Goal: Information Seeking & Learning: Learn about a topic

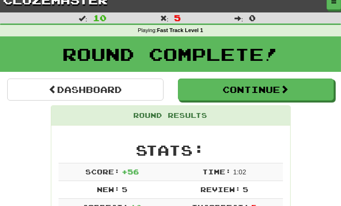
scroll to position [10, 0]
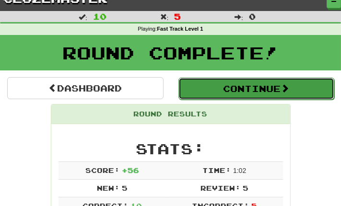
click at [233, 80] on button "Continue" at bounding box center [256, 89] width 156 height 22
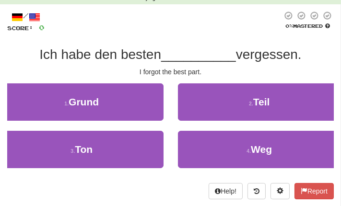
scroll to position [42, 0]
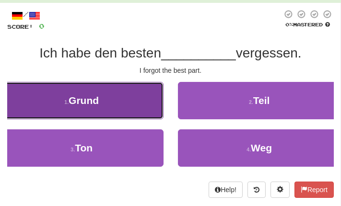
click at [142, 94] on button "1 . Grund" at bounding box center [82, 100] width 164 height 37
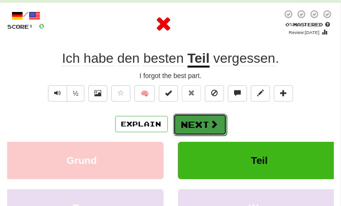
click at [187, 131] on button "Next" at bounding box center [200, 125] width 54 height 22
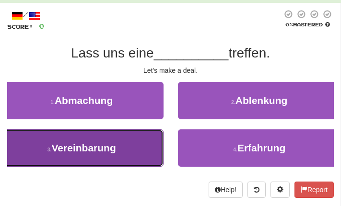
click at [135, 162] on button "3 . Vereinbarung" at bounding box center [82, 148] width 164 height 37
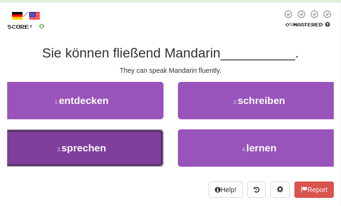
click at [140, 153] on button "3 . sprechen" at bounding box center [82, 148] width 164 height 37
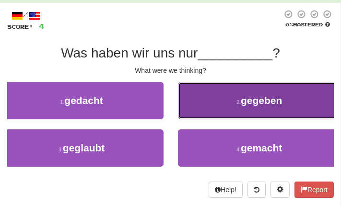
click at [204, 115] on button "2 . gegeben" at bounding box center [260, 100] width 164 height 37
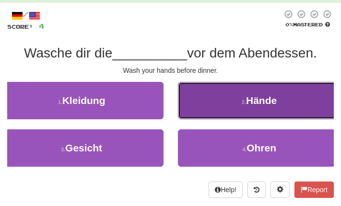
click at [211, 106] on button "2 . Hände" at bounding box center [260, 100] width 164 height 37
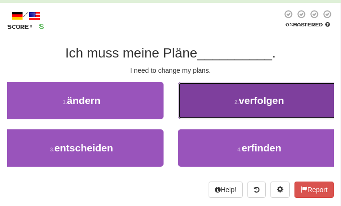
click at [215, 118] on button "2 . verfolgen" at bounding box center [260, 100] width 164 height 37
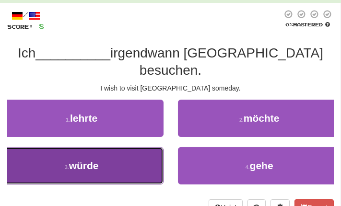
click at [144, 153] on button "3 . würde" at bounding box center [82, 165] width 164 height 37
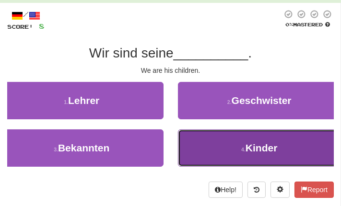
click at [220, 151] on button "4 . Kinder" at bounding box center [260, 148] width 164 height 37
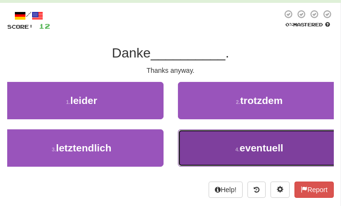
click at [215, 152] on button "4 . eventuell" at bounding box center [260, 148] width 164 height 37
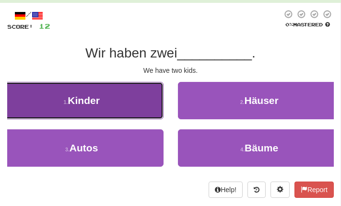
click at [132, 112] on button "1 . Kinder" at bounding box center [82, 100] width 164 height 37
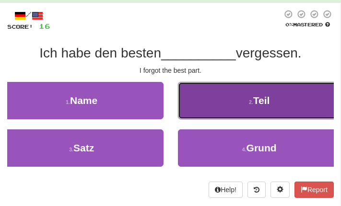
click at [250, 82] on button "2 . Teil" at bounding box center [260, 100] width 164 height 37
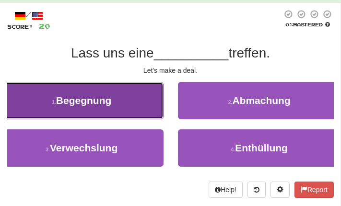
click at [114, 109] on button "1 . Begegnung" at bounding box center [82, 100] width 164 height 37
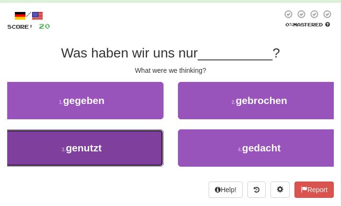
click at [133, 153] on button "3 . genutzt" at bounding box center [82, 148] width 164 height 37
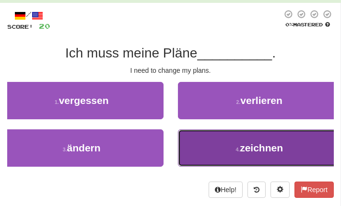
click at [238, 152] on small "4 ." at bounding box center [238, 150] width 4 height 6
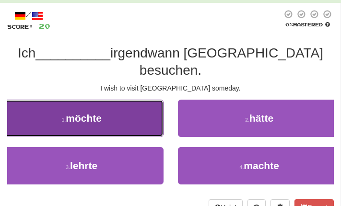
click at [119, 100] on button "1 . möchte" at bounding box center [82, 118] width 164 height 37
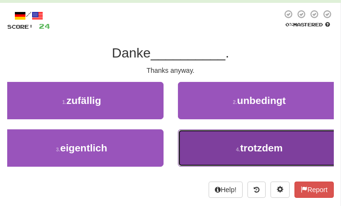
click at [227, 131] on button "4 . trotzdem" at bounding box center [260, 148] width 164 height 37
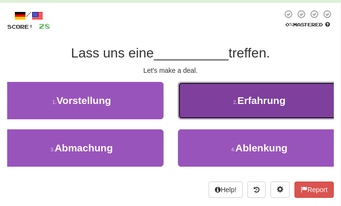
click at [194, 106] on button "2 . Erfahrung" at bounding box center [260, 100] width 164 height 37
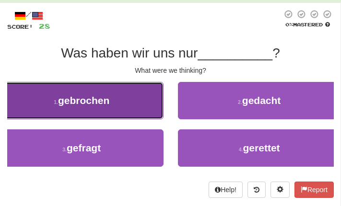
click at [142, 107] on button "1 . gebrochen" at bounding box center [82, 100] width 164 height 37
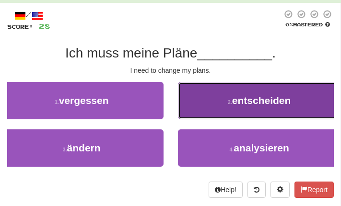
click at [223, 113] on button "2 . entscheiden" at bounding box center [260, 100] width 164 height 37
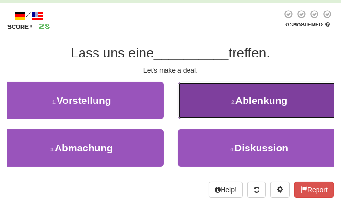
click at [212, 100] on button "2 . Ablenkung" at bounding box center [260, 100] width 164 height 37
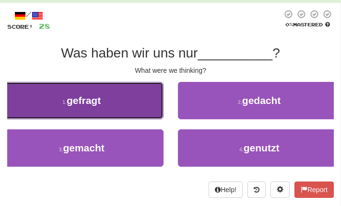
click at [139, 101] on button "1 . gefragt" at bounding box center [82, 100] width 164 height 37
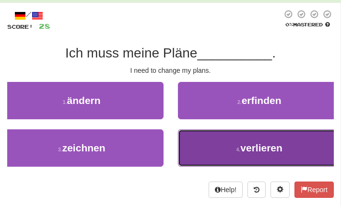
click at [190, 140] on button "4 . verlieren" at bounding box center [260, 148] width 164 height 37
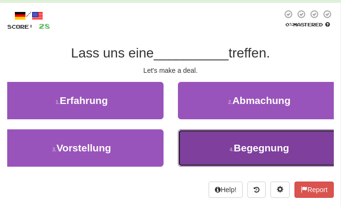
click at [188, 138] on button "4 . Begegnung" at bounding box center [260, 148] width 164 height 37
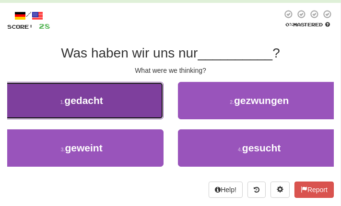
click at [119, 107] on button "1 . gedacht" at bounding box center [82, 100] width 164 height 37
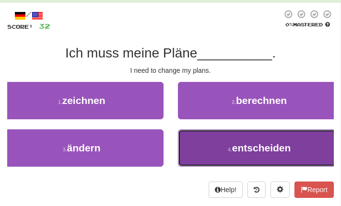
click at [217, 138] on button "4 . entscheiden" at bounding box center [260, 148] width 164 height 37
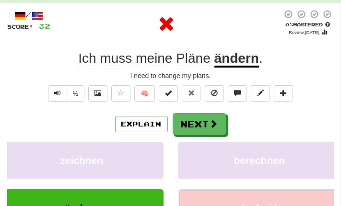
scroll to position [74, 0]
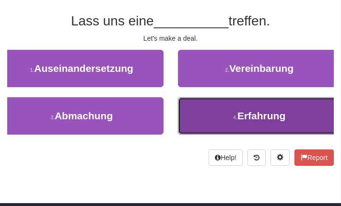
click at [242, 116] on span "Erfahrung" at bounding box center [261, 115] width 48 height 11
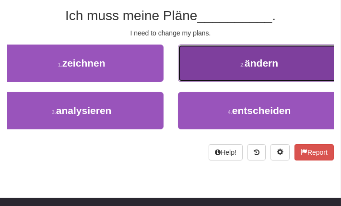
click at [184, 64] on button "2 . ändern" at bounding box center [260, 63] width 164 height 37
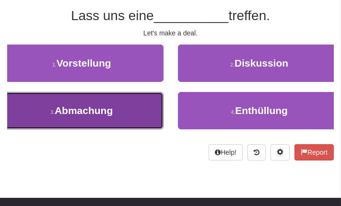
click at [119, 102] on button "3 . Abmachung" at bounding box center [82, 110] width 164 height 37
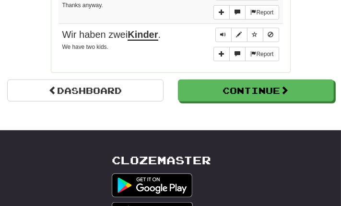
scroll to position [855, 0]
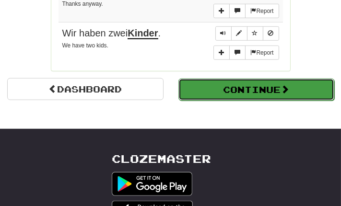
click at [231, 82] on button "Continue" at bounding box center [256, 90] width 156 height 22
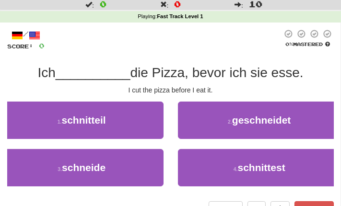
scroll to position [23, 0]
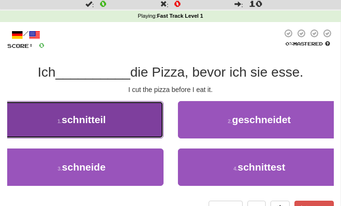
click at [108, 130] on button "1 . schnitteil" at bounding box center [82, 119] width 164 height 37
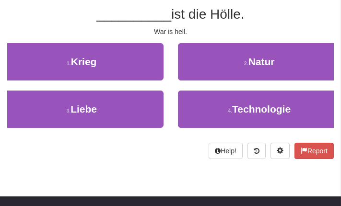
scroll to position [64, 0]
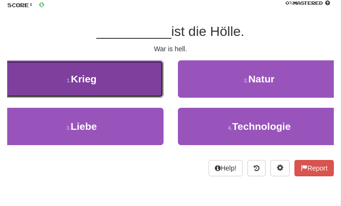
click at [71, 83] on span "Krieg" at bounding box center [84, 78] width 26 height 11
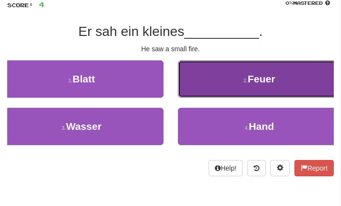
click at [222, 81] on button "2 . Feuer" at bounding box center [260, 78] width 164 height 37
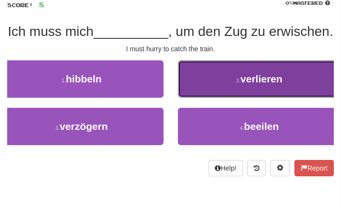
click at [220, 98] on button "2 . verlieren" at bounding box center [260, 78] width 164 height 37
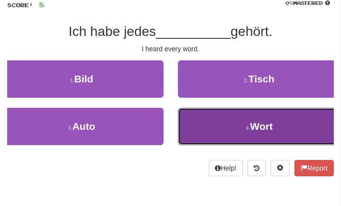
click at [218, 130] on button "4 . Wort" at bounding box center [260, 126] width 164 height 37
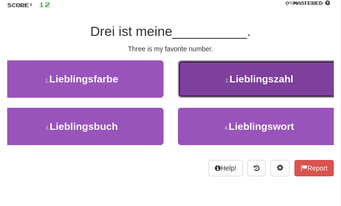
click at [226, 86] on button "2 . Lieblingszahl" at bounding box center [260, 78] width 164 height 37
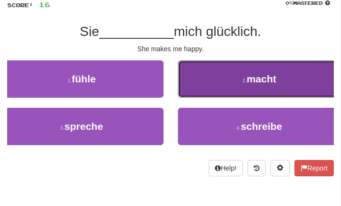
click at [295, 78] on button "2 . macht" at bounding box center [260, 78] width 164 height 37
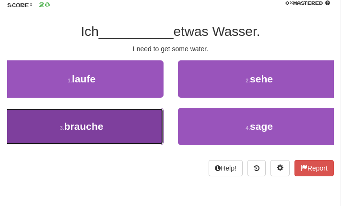
click at [96, 136] on button "3 . brauche" at bounding box center [82, 126] width 164 height 37
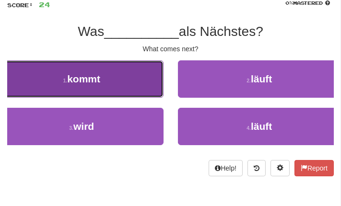
click at [128, 79] on button "1 . kommt" at bounding box center [82, 78] width 164 height 37
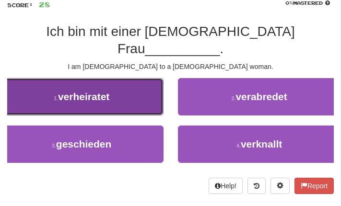
click at [125, 93] on button "1 . verheiratet" at bounding box center [82, 96] width 164 height 37
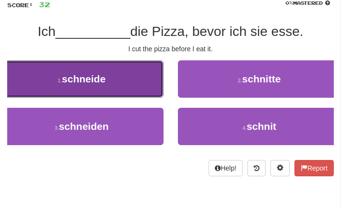
click at [135, 82] on button "1 . schneide" at bounding box center [82, 78] width 164 height 37
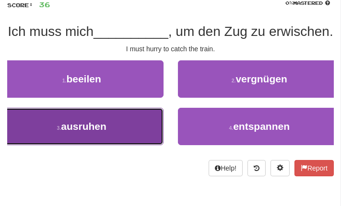
click at [149, 135] on button "3 . ausruhen" at bounding box center [82, 126] width 164 height 37
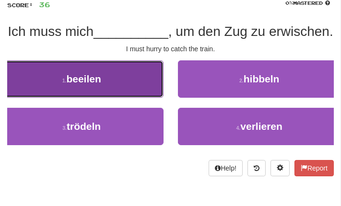
click at [117, 97] on button "1 . beeilen" at bounding box center [82, 78] width 164 height 37
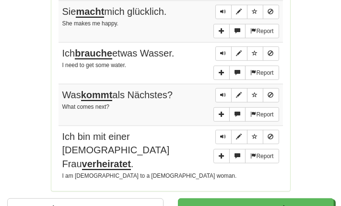
scroll to position [733, 0]
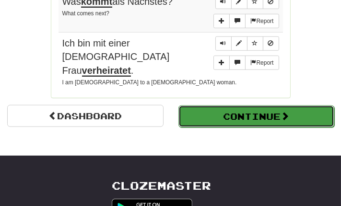
click at [197, 106] on button "Continue" at bounding box center [256, 117] width 156 height 22
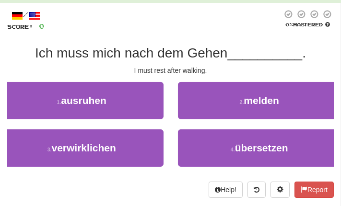
scroll to position [45, 0]
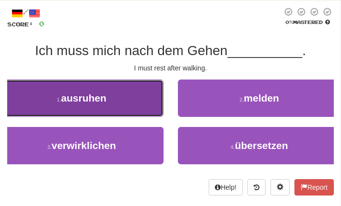
click at [145, 93] on button "1 . ausruhen" at bounding box center [82, 98] width 164 height 37
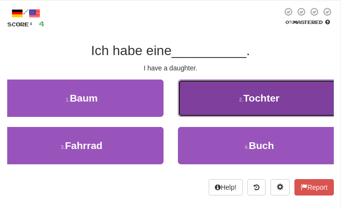
click at [222, 89] on button "2 . Tochter" at bounding box center [260, 98] width 164 height 37
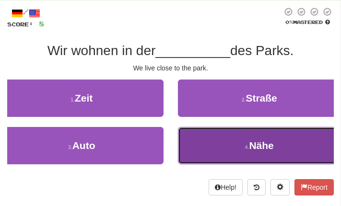
click at [228, 144] on button "4 . Nähe" at bounding box center [260, 145] width 164 height 37
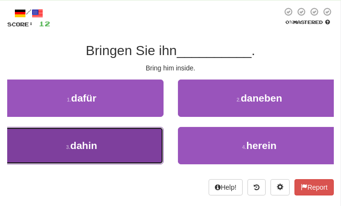
click at [157, 162] on button "3 . dahin" at bounding box center [82, 145] width 164 height 37
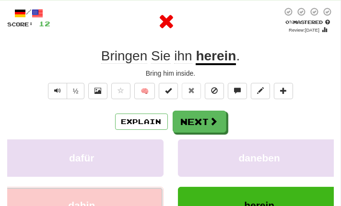
scroll to position [75, 0]
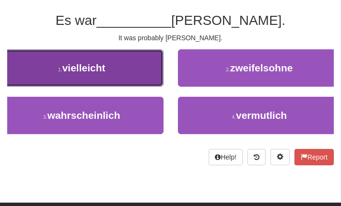
click at [123, 71] on button "1 . vielleicht" at bounding box center [82, 67] width 164 height 37
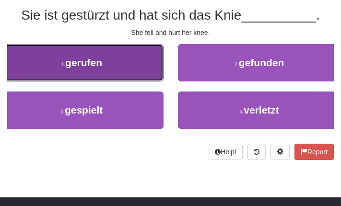
click at [127, 72] on button "1 . gerufen" at bounding box center [82, 62] width 164 height 37
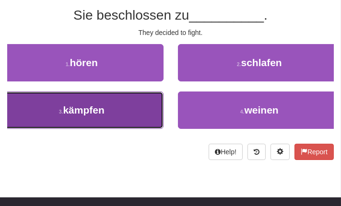
click at [88, 107] on span "kämpfen" at bounding box center [83, 110] width 41 height 11
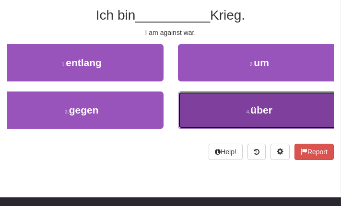
click at [211, 124] on button "4 . über" at bounding box center [260, 110] width 164 height 37
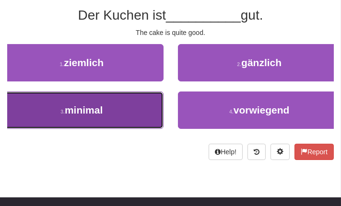
click at [134, 115] on button "3 . minimal" at bounding box center [82, 110] width 164 height 37
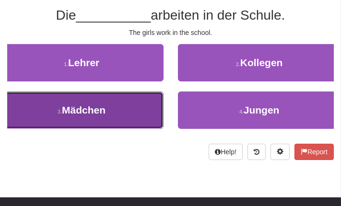
click at [118, 121] on button "3 . Mädchen" at bounding box center [82, 110] width 164 height 37
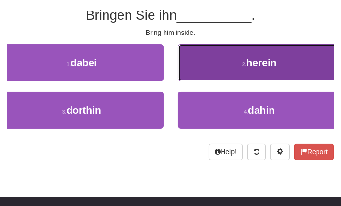
click at [225, 59] on button "2 . herein" at bounding box center [260, 62] width 164 height 37
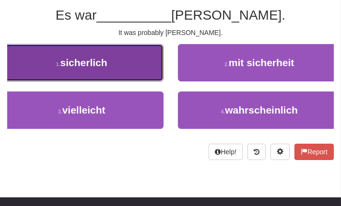
click at [143, 80] on button "1 . sicherlich" at bounding box center [82, 62] width 164 height 37
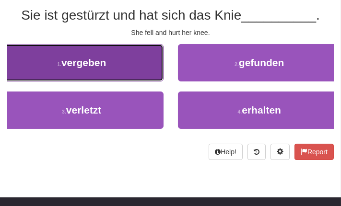
click at [112, 74] on button "1 . vergeben" at bounding box center [82, 62] width 164 height 37
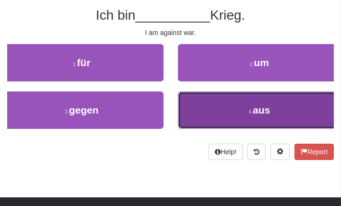
click at [191, 98] on button "4 . aus" at bounding box center [260, 110] width 164 height 37
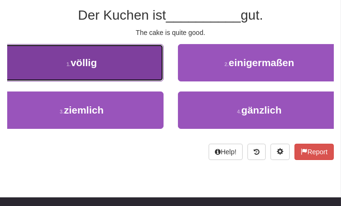
click at [113, 53] on button "1 . völlig" at bounding box center [82, 62] width 164 height 37
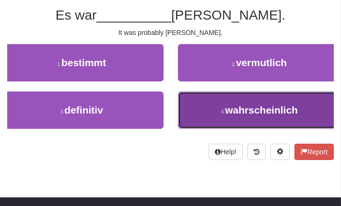
click at [225, 118] on button "4 . wahrscheinlich" at bounding box center [260, 110] width 164 height 37
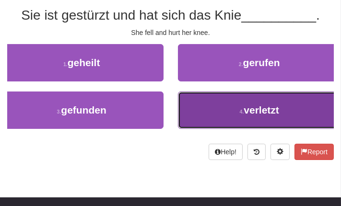
click at [200, 107] on button "4 . verletzt" at bounding box center [260, 110] width 164 height 37
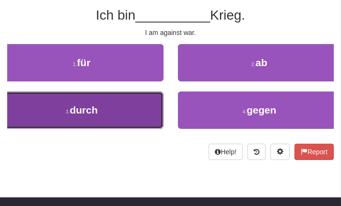
click at [101, 117] on button "3 . durch" at bounding box center [82, 110] width 164 height 37
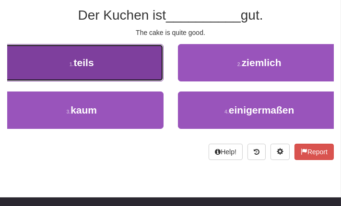
click at [153, 77] on button "1 . teils" at bounding box center [82, 62] width 164 height 37
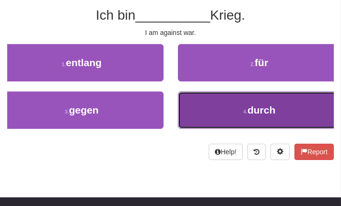
click at [180, 101] on button "4 . durch" at bounding box center [260, 110] width 164 height 37
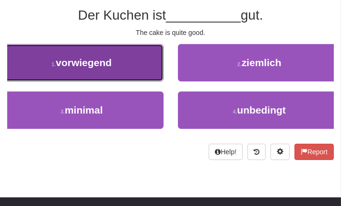
click at [108, 74] on button "1 . vorwiegend" at bounding box center [82, 62] width 164 height 37
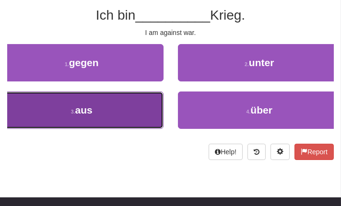
click at [115, 102] on button "3 . aus" at bounding box center [82, 110] width 164 height 37
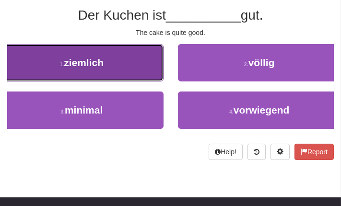
click at [126, 76] on button "1 . ziemlich" at bounding box center [82, 62] width 164 height 37
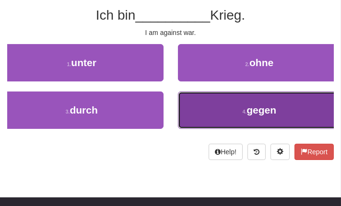
click at [236, 106] on button "4 . gegen" at bounding box center [260, 110] width 164 height 37
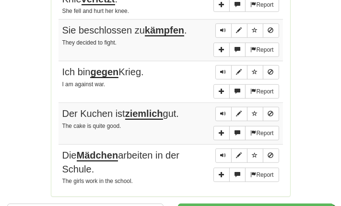
scroll to position [747, 0]
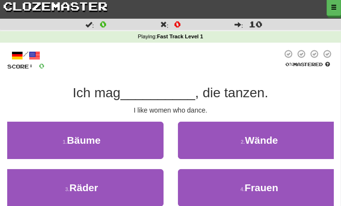
scroll to position [44, 0]
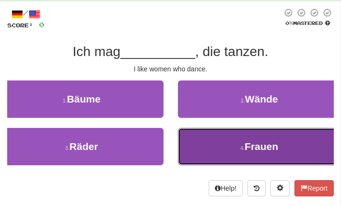
click at [188, 145] on button "4 . Frauen" at bounding box center [260, 146] width 164 height 37
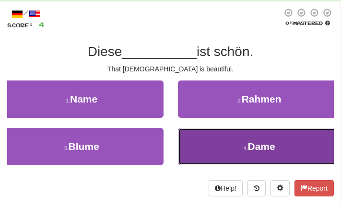
click at [207, 159] on button "4 . Dame" at bounding box center [260, 146] width 164 height 37
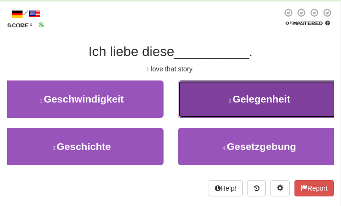
click at [236, 90] on button "2 . Gelegenheit" at bounding box center [260, 99] width 164 height 37
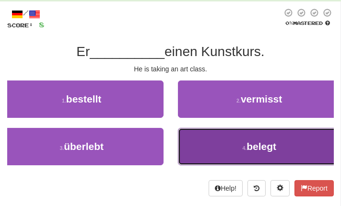
click at [225, 151] on button "4 . belegt" at bounding box center [260, 146] width 164 height 37
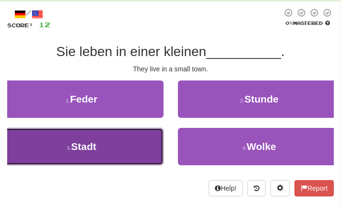
click at [136, 147] on button "3 . Stadt" at bounding box center [82, 146] width 164 height 37
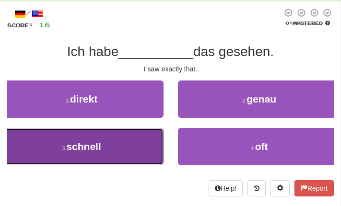
click at [136, 145] on button "3 . schnell" at bounding box center [82, 146] width 164 height 37
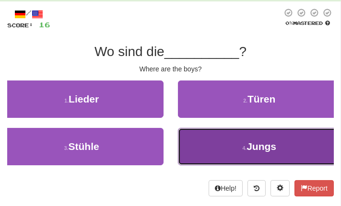
click at [202, 145] on button "4 . Jungs" at bounding box center [260, 146] width 164 height 37
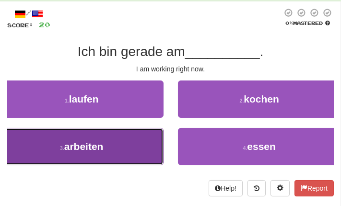
click at [131, 133] on button "3 . arbeiten" at bounding box center [82, 146] width 164 height 37
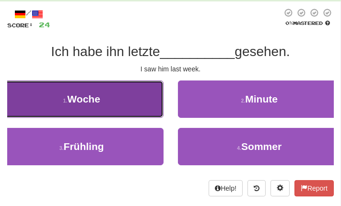
click at [119, 112] on button "1 . Woche" at bounding box center [82, 99] width 164 height 37
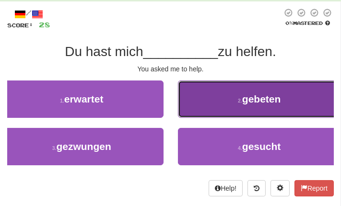
click at [225, 110] on button "2 . gebeten" at bounding box center [260, 99] width 164 height 37
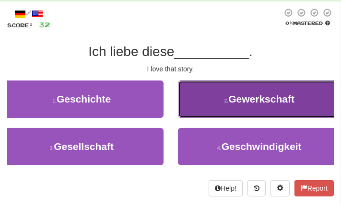
click at [224, 113] on button "2 . Gewerkschaft" at bounding box center [260, 99] width 164 height 37
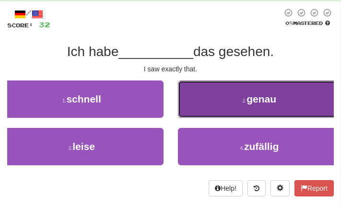
click at [225, 92] on button "2 . genau" at bounding box center [260, 99] width 164 height 37
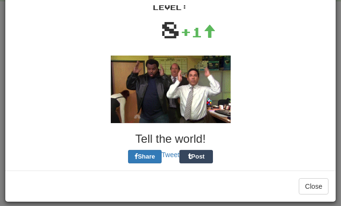
scroll to position [56, 0]
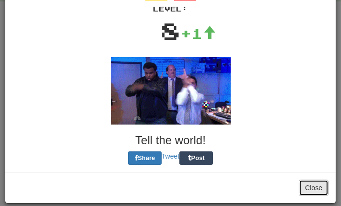
click at [302, 186] on button "Close" at bounding box center [314, 188] width 30 height 16
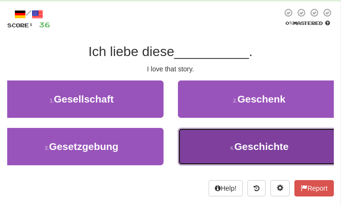
click at [256, 143] on span "Geschichte" at bounding box center [262, 146] width 54 height 11
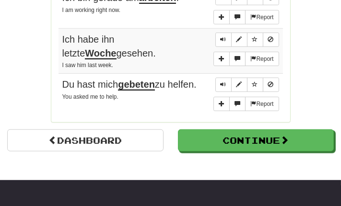
scroll to position [791, 0]
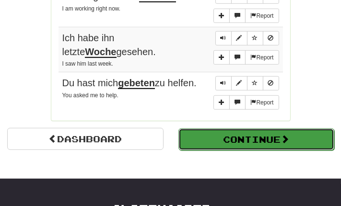
click at [213, 141] on button "Continue" at bounding box center [256, 140] width 156 height 22
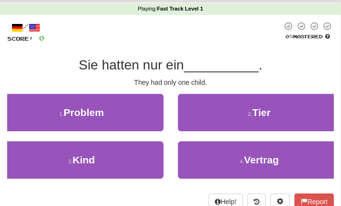
scroll to position [34, 0]
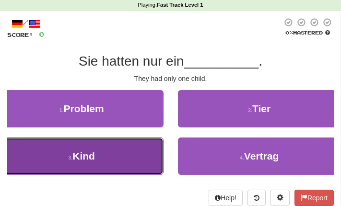
click at [106, 139] on button "3 . Kind" at bounding box center [82, 156] width 164 height 37
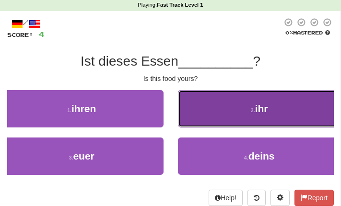
click at [248, 107] on button "2 . ihr" at bounding box center [260, 108] width 164 height 37
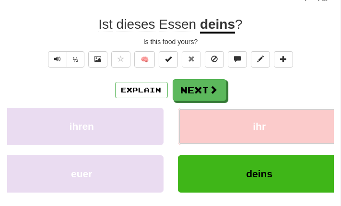
scroll to position [80, 0]
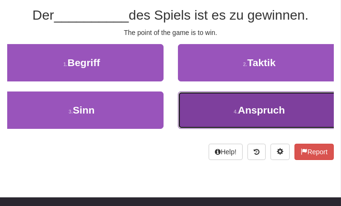
click at [230, 117] on button "4 . Anspruch" at bounding box center [260, 110] width 164 height 37
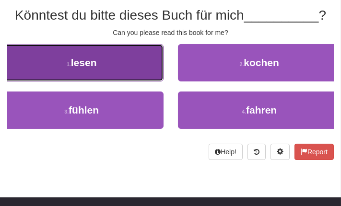
click at [109, 71] on button "1 . lesen" at bounding box center [82, 62] width 164 height 37
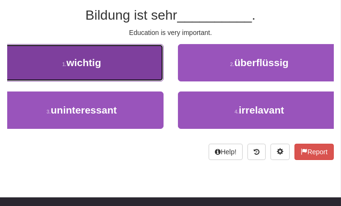
click at [119, 80] on button "1 . wichtig" at bounding box center [82, 62] width 164 height 37
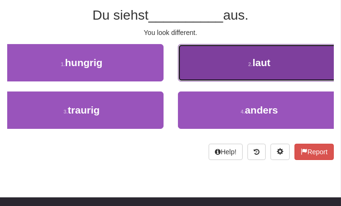
click at [201, 64] on button "2 . laut" at bounding box center [260, 62] width 164 height 37
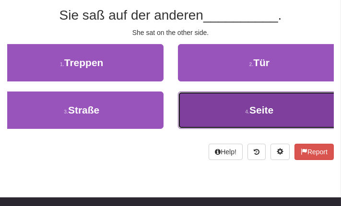
click at [224, 95] on button "4 . Seite" at bounding box center [260, 110] width 164 height 37
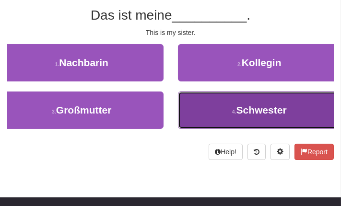
click at [224, 107] on button "4 . Schwester" at bounding box center [260, 110] width 164 height 37
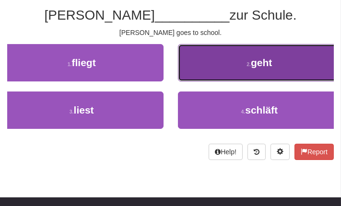
click at [237, 72] on button "2 . geht" at bounding box center [260, 62] width 164 height 37
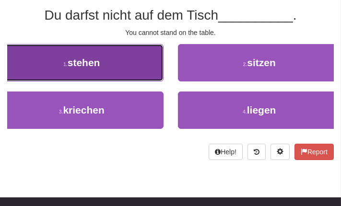
click at [113, 65] on button "1 . stehen" at bounding box center [82, 62] width 164 height 37
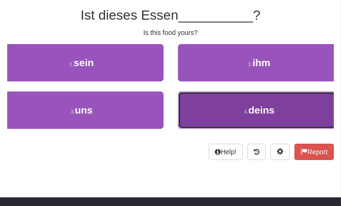
click at [202, 99] on button "4 . deins" at bounding box center [260, 110] width 164 height 37
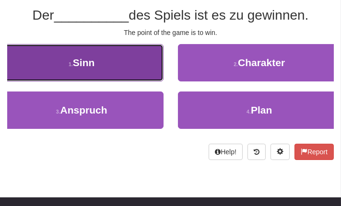
click at [106, 64] on button "1 . Sinn" at bounding box center [82, 62] width 164 height 37
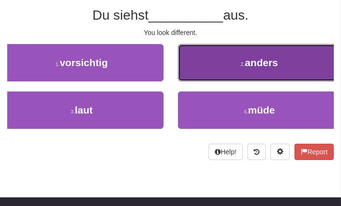
click at [231, 72] on button "2 . anders" at bounding box center [260, 62] width 164 height 37
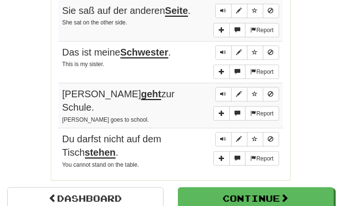
scroll to position [744, 0]
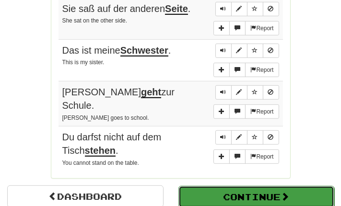
click at [230, 186] on button "Continue" at bounding box center [256, 197] width 156 height 22
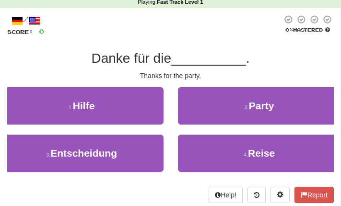
scroll to position [46, 0]
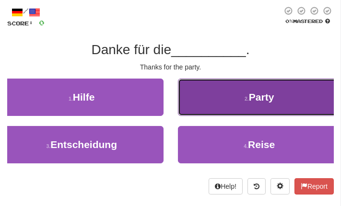
click at [209, 110] on button "2 . Party" at bounding box center [260, 97] width 164 height 37
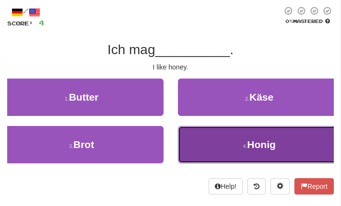
click at [225, 141] on button "4 . Honig" at bounding box center [260, 144] width 164 height 37
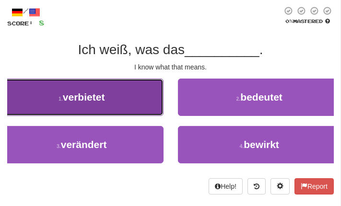
click at [103, 103] on button "1 . verbietet" at bounding box center [82, 97] width 164 height 37
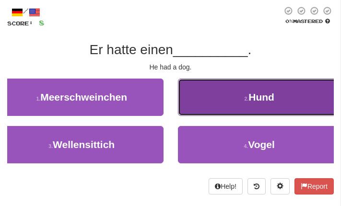
click at [238, 108] on button "2 . Hund" at bounding box center [260, 97] width 164 height 37
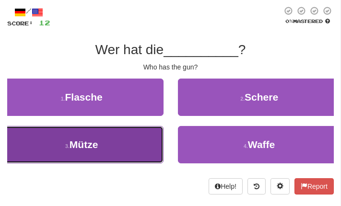
click at [136, 151] on button "3 . Mütze" at bounding box center [82, 144] width 164 height 37
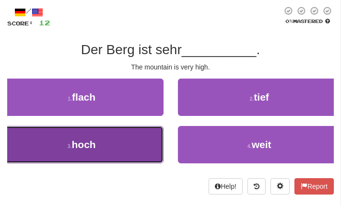
click at [139, 153] on button "3 . hoch" at bounding box center [82, 144] width 164 height 37
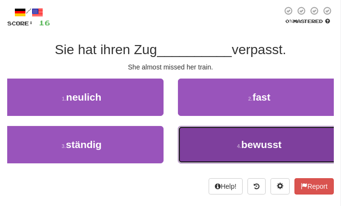
click at [192, 147] on button "4 . bewusst" at bounding box center [260, 144] width 164 height 37
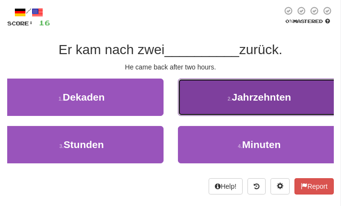
click at [235, 85] on button "2 . Jahrzehnten" at bounding box center [260, 97] width 164 height 37
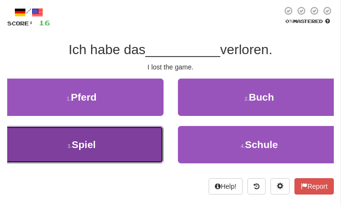
click at [123, 142] on button "3 . Spiel" at bounding box center [82, 144] width 164 height 37
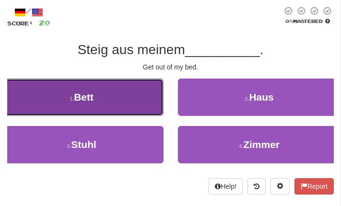
click at [85, 100] on span "Bett" at bounding box center [84, 97] width 20 height 11
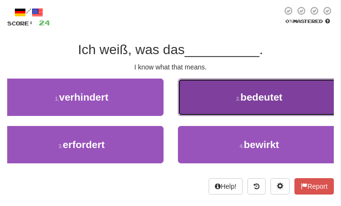
click at [188, 110] on button "2 . bedeutet" at bounding box center [260, 97] width 164 height 37
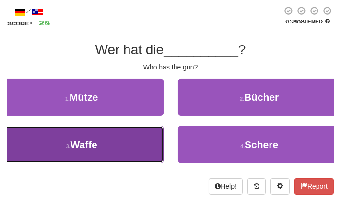
click at [120, 147] on button "3 . Waffe" at bounding box center [82, 144] width 164 height 37
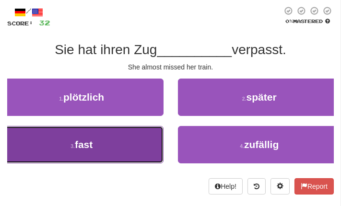
click at [82, 145] on span "fast" at bounding box center [84, 144] width 18 height 11
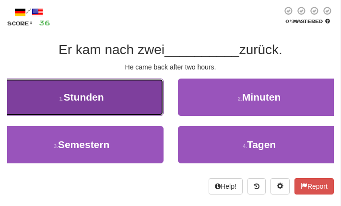
click at [90, 85] on button "1 . Stunden" at bounding box center [82, 97] width 164 height 37
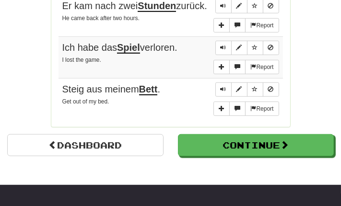
scroll to position [782, 0]
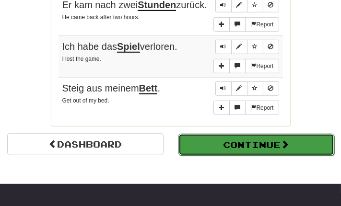
click at [199, 144] on button "Continue" at bounding box center [256, 145] width 156 height 22
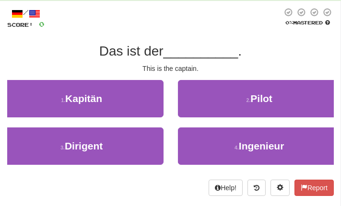
scroll to position [0, 0]
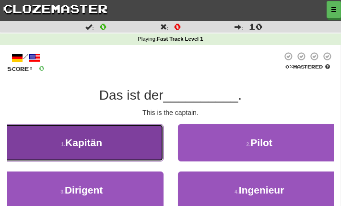
click at [144, 150] on button "1 . Kapitän" at bounding box center [82, 142] width 164 height 37
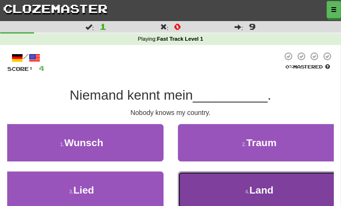
click at [207, 179] on button "4 . Land" at bounding box center [260, 190] width 164 height 37
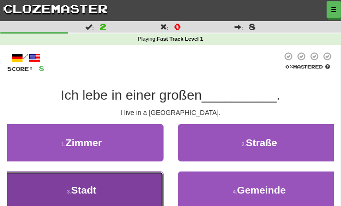
click at [128, 195] on button "3 . Stadt" at bounding box center [82, 190] width 164 height 37
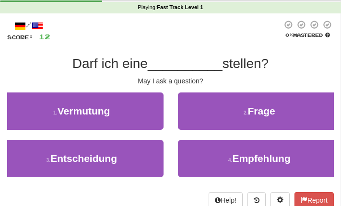
scroll to position [33, 0]
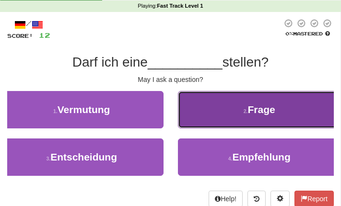
click at [243, 94] on button "2 . Frage" at bounding box center [260, 109] width 164 height 37
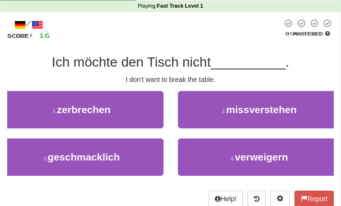
click at [146, 128] on div "1 . zerbrechen" at bounding box center [82, 114] width 178 height 47
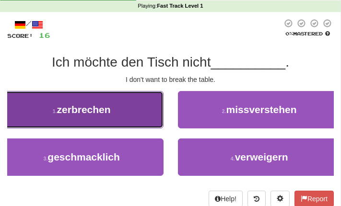
click at [137, 125] on button "1 . zerbrechen" at bounding box center [82, 109] width 164 height 37
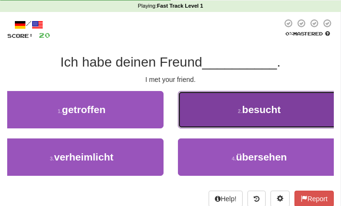
click at [201, 120] on button "2 . besucht" at bounding box center [260, 109] width 164 height 37
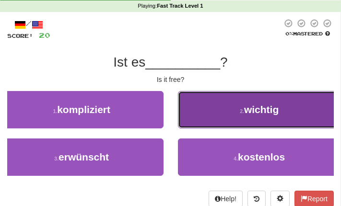
click at [208, 110] on button "2 . wichtig" at bounding box center [260, 109] width 164 height 37
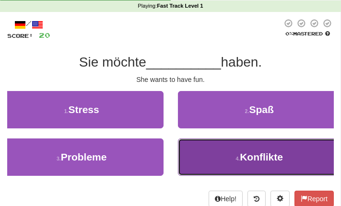
click at [194, 165] on button "4 . Konflikte" at bounding box center [260, 157] width 164 height 37
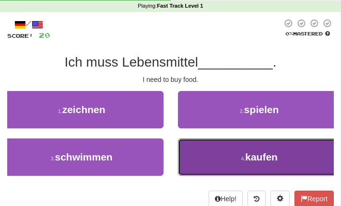
click at [202, 163] on button "4 . kaufen" at bounding box center [260, 157] width 164 height 37
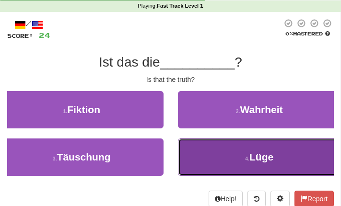
click at [218, 140] on button "4 . Lüge" at bounding box center [260, 157] width 164 height 37
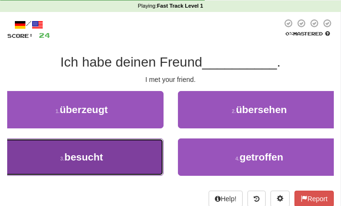
click at [134, 169] on button "3 . besucht" at bounding box center [82, 157] width 164 height 37
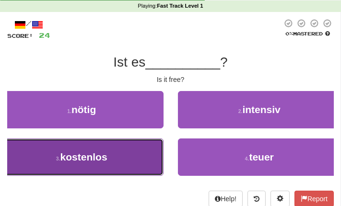
click at [136, 167] on button "3 . kostenlos" at bounding box center [82, 157] width 164 height 37
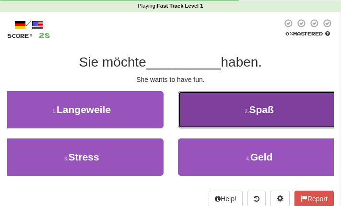
click at [253, 116] on button "2 . Spaß" at bounding box center [260, 109] width 164 height 37
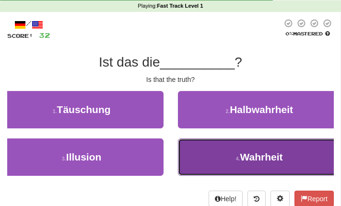
click at [193, 154] on button "4 . Wahrheit" at bounding box center [260, 157] width 164 height 37
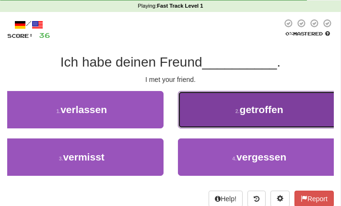
click at [276, 121] on button "2 . getroffen" at bounding box center [260, 109] width 164 height 37
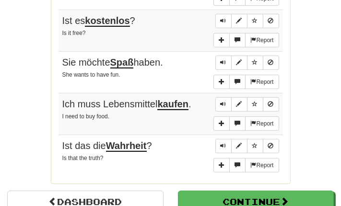
scroll to position [731, 0]
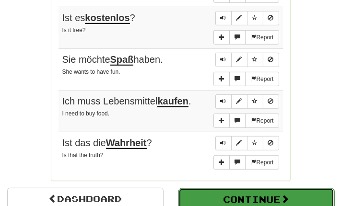
click at [278, 194] on button "Continue" at bounding box center [256, 200] width 156 height 22
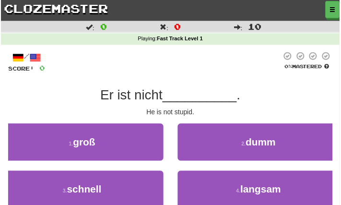
scroll to position [29, 0]
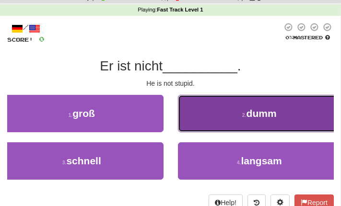
click at [268, 120] on button "2 . dumm" at bounding box center [260, 113] width 164 height 37
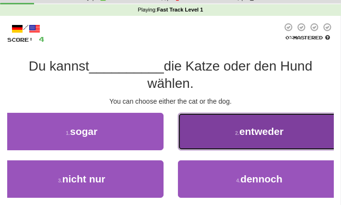
click at [245, 147] on button "2 . entweder" at bounding box center [260, 131] width 164 height 37
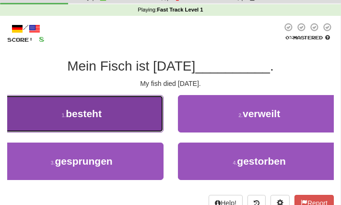
click at [150, 124] on button "1 . besteht" at bounding box center [82, 113] width 164 height 37
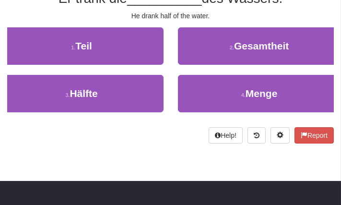
scroll to position [54, 0]
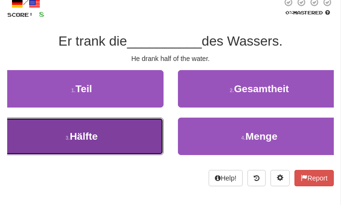
click at [94, 139] on span "Hälfte" at bounding box center [84, 135] width 28 height 11
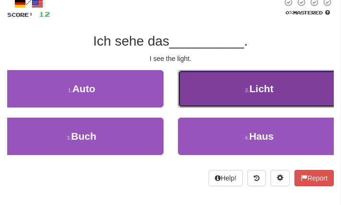
click at [222, 98] on button "2 . Licht" at bounding box center [260, 88] width 164 height 37
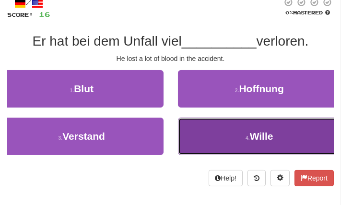
click at [219, 139] on button "4 . Wille" at bounding box center [260, 136] width 164 height 37
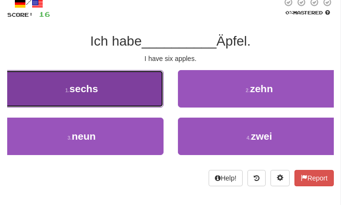
click at [114, 98] on button "1 . sechs" at bounding box center [82, 88] width 164 height 37
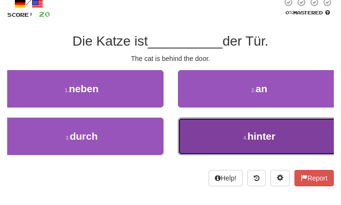
click at [247, 143] on button "4 . hinter" at bounding box center [260, 136] width 164 height 37
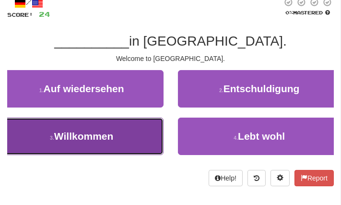
click at [101, 147] on button "3 . Willkommen" at bounding box center [82, 136] width 164 height 37
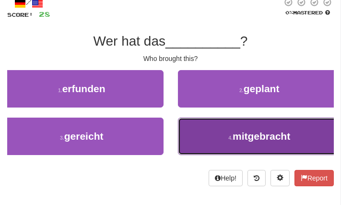
click at [201, 130] on button "4 . mitgebracht" at bounding box center [260, 136] width 164 height 37
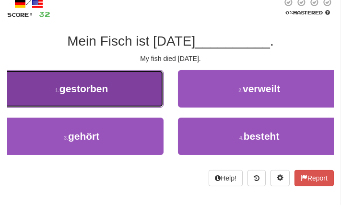
click at [125, 88] on button "1 . gestorben" at bounding box center [82, 88] width 164 height 37
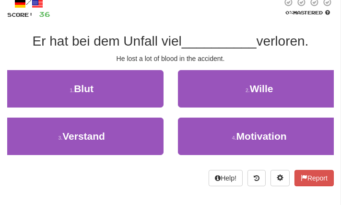
click at [121, 107] on div "1 . Blut" at bounding box center [82, 93] width 178 height 47
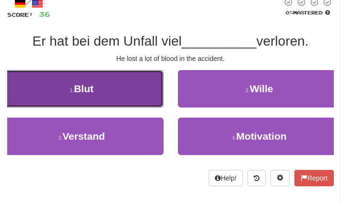
click at [121, 104] on button "1 . Blut" at bounding box center [82, 88] width 164 height 37
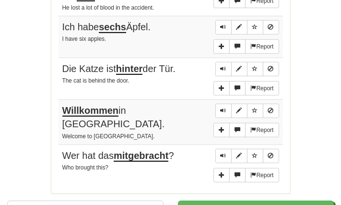
scroll to position [748, 0]
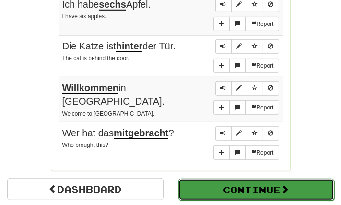
click at [243, 182] on button "Continue" at bounding box center [256, 189] width 156 height 22
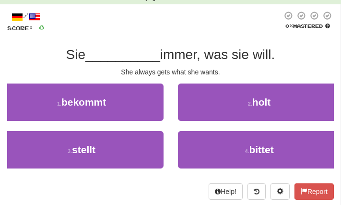
scroll to position [42, 0]
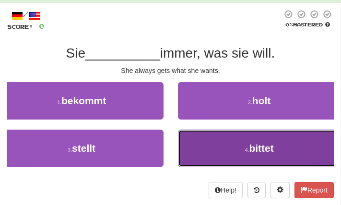
click at [268, 147] on span "bittet" at bounding box center [261, 147] width 24 height 11
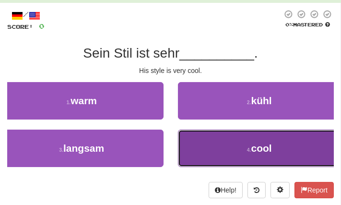
click at [223, 153] on button "4 . cool" at bounding box center [260, 148] width 164 height 37
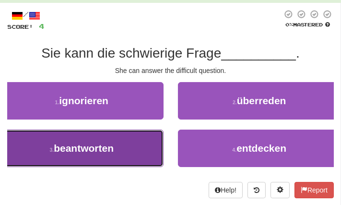
click at [126, 144] on button "3 . beantworten" at bounding box center [82, 148] width 164 height 37
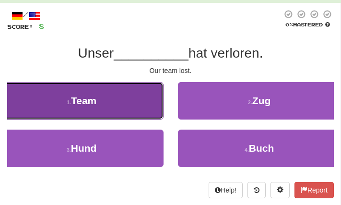
click at [136, 114] on button "1 . Team" at bounding box center [82, 100] width 164 height 37
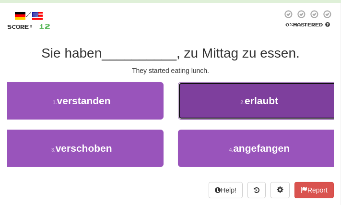
click at [210, 108] on button "2 . erlaubt" at bounding box center [260, 100] width 164 height 37
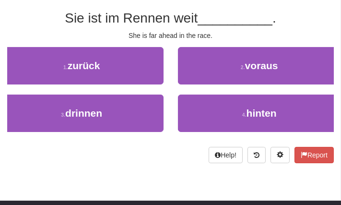
scroll to position [76, 0]
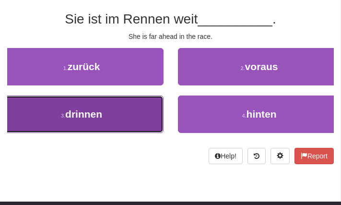
click at [118, 95] on button "3 . drinnen" at bounding box center [82, 113] width 164 height 37
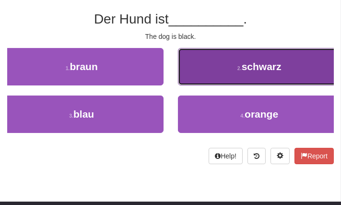
click at [229, 65] on button "2 . schwarz" at bounding box center [260, 66] width 164 height 37
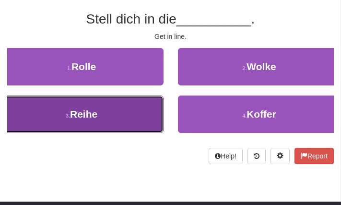
click at [126, 113] on button "3 . Reihe" at bounding box center [82, 113] width 164 height 37
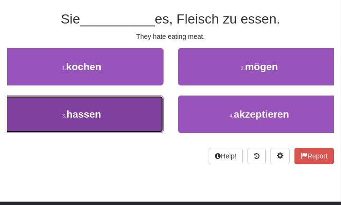
click at [145, 103] on button "3 . hassen" at bounding box center [82, 113] width 164 height 37
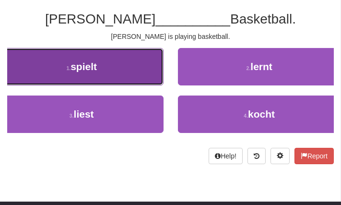
click at [107, 82] on button "1 . spielt" at bounding box center [82, 66] width 164 height 37
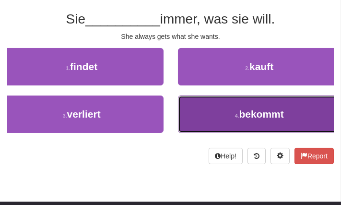
click at [198, 102] on button "4 . bekommt" at bounding box center [260, 113] width 164 height 37
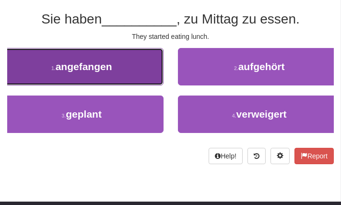
click at [129, 69] on button "1 . angefangen" at bounding box center [82, 66] width 164 height 37
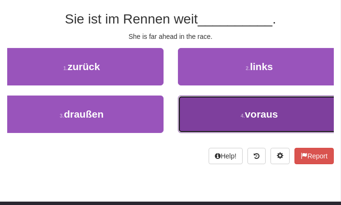
click at [294, 125] on button "4 . voraus" at bounding box center [260, 113] width 164 height 37
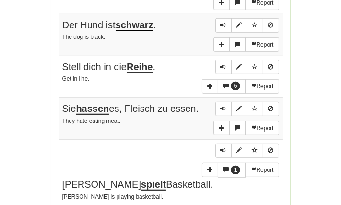
scroll to position [731, 0]
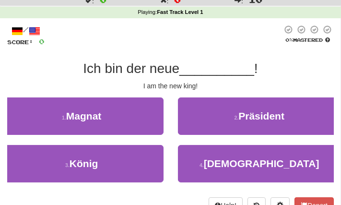
scroll to position [28, 0]
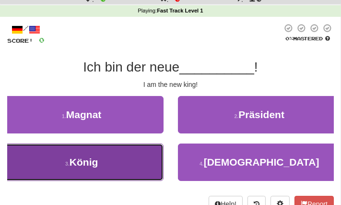
click at [122, 162] on button "3 . König" at bounding box center [82, 161] width 164 height 37
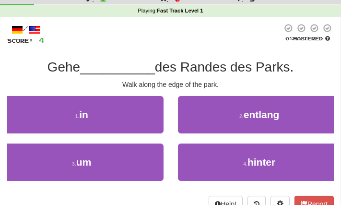
click at [206, 134] on div "2 . entlang" at bounding box center [260, 119] width 178 height 47
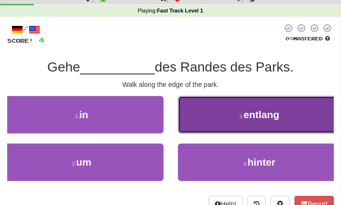
click at [212, 121] on button "2 . entlang" at bounding box center [260, 114] width 164 height 37
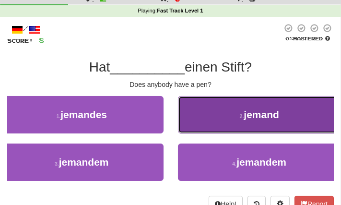
click at [214, 124] on button "2 . jemand" at bounding box center [260, 114] width 164 height 37
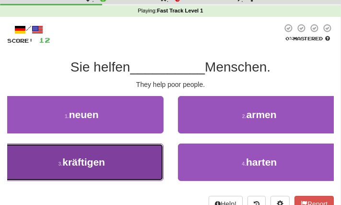
click at [146, 162] on button "3 . kräftigen" at bounding box center [82, 161] width 164 height 37
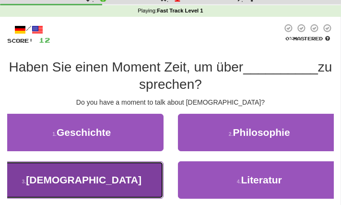
click at [118, 184] on button "3 . [DEMOGRAPHIC_DATA]" at bounding box center [82, 179] width 164 height 37
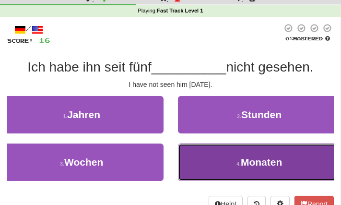
click at [219, 172] on button "4 . Monaten" at bounding box center [260, 161] width 164 height 37
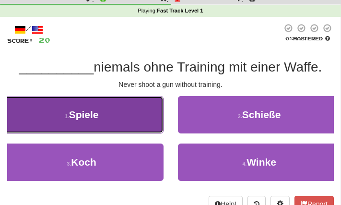
click at [98, 101] on button "1 . Spiele" at bounding box center [82, 114] width 164 height 37
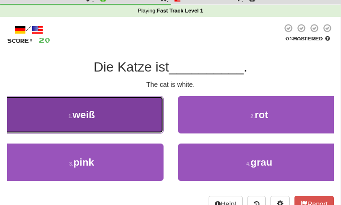
click at [119, 126] on button "1 . weiß" at bounding box center [82, 114] width 164 height 37
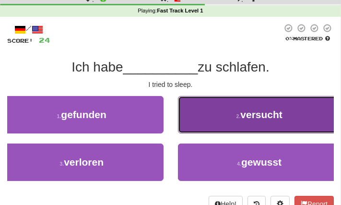
click at [226, 115] on button "2 . versucht" at bounding box center [260, 114] width 164 height 37
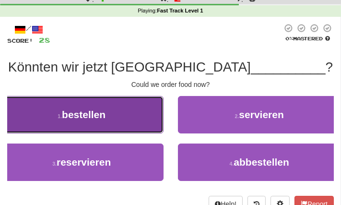
click at [126, 121] on button "1 . bestellen" at bounding box center [82, 114] width 164 height 37
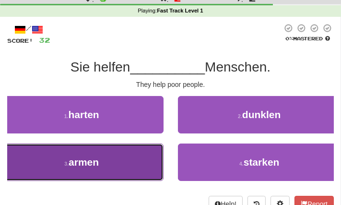
click at [106, 171] on button "3 . armen" at bounding box center [82, 161] width 164 height 37
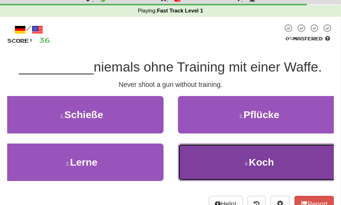
click at [256, 145] on button "4 . Koch" at bounding box center [260, 161] width 164 height 37
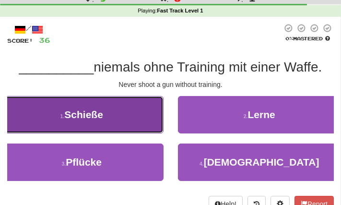
click at [117, 125] on button "1 . Schieße" at bounding box center [82, 114] width 164 height 37
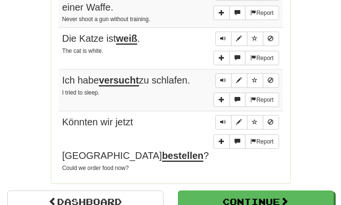
scroll to position [768, 0]
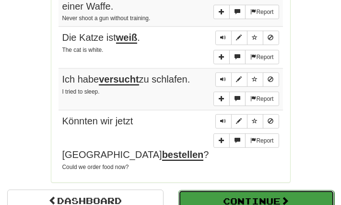
click at [180, 190] on button "Continue" at bounding box center [256, 201] width 156 height 22
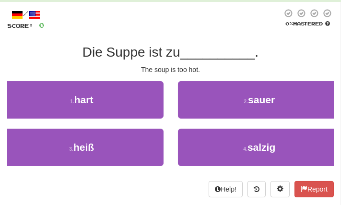
scroll to position [46, 0]
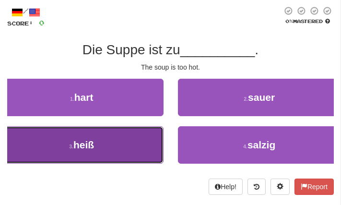
click at [143, 160] on button "3 . heiß" at bounding box center [82, 144] width 164 height 37
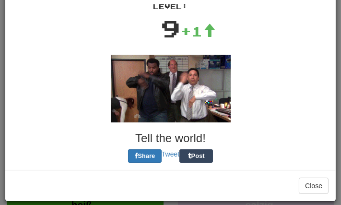
scroll to position [57, 0]
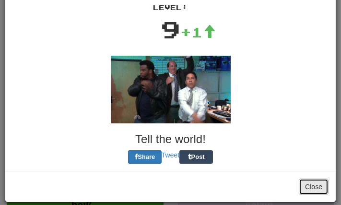
click at [318, 186] on button "Close" at bounding box center [314, 186] width 30 height 16
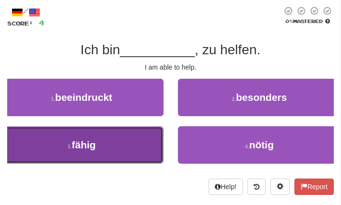
click at [112, 146] on button "3 . fähig" at bounding box center [82, 144] width 164 height 37
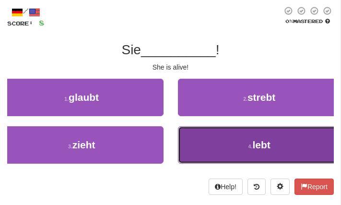
click at [225, 136] on button "4 . lebt" at bounding box center [260, 144] width 164 height 37
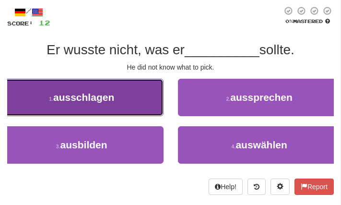
click at [128, 108] on button "1 . ausschlagen" at bounding box center [82, 97] width 164 height 37
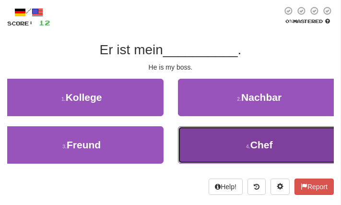
click at [197, 146] on button "4 . Chef" at bounding box center [260, 144] width 164 height 37
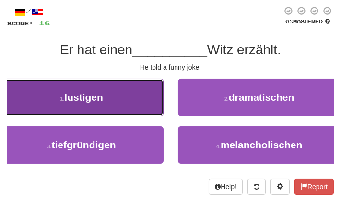
click at [137, 112] on button "1 . lustigen" at bounding box center [82, 97] width 164 height 37
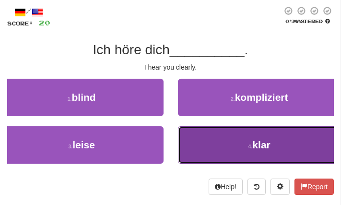
click at [211, 146] on button "4 . klar" at bounding box center [260, 144] width 164 height 37
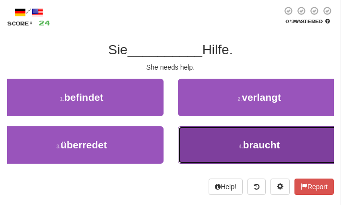
click at [247, 162] on button "4 . braucht" at bounding box center [260, 144] width 164 height 37
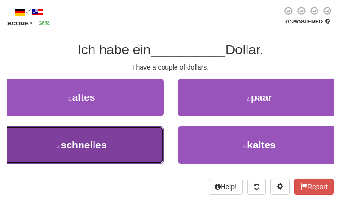
click at [135, 156] on button "3 . schnelles" at bounding box center [82, 144] width 164 height 37
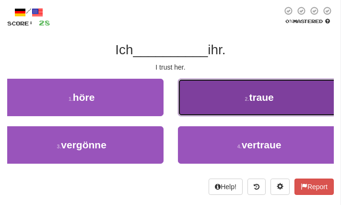
click at [241, 110] on button "2 . traue" at bounding box center [260, 97] width 164 height 37
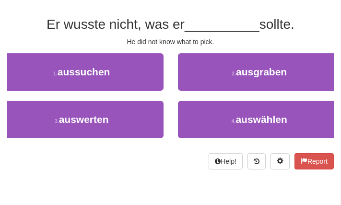
scroll to position [67, 0]
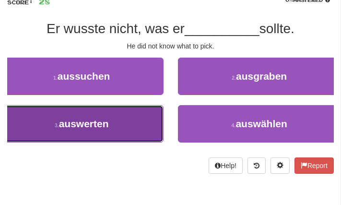
click at [153, 120] on button "3 . auswerten" at bounding box center [82, 123] width 164 height 37
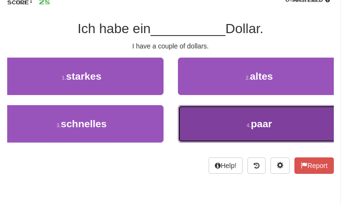
click at [207, 137] on button "4 . paar" at bounding box center [260, 123] width 164 height 37
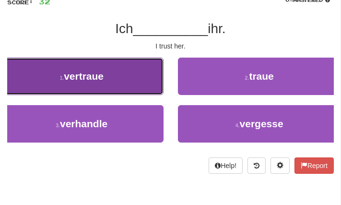
click at [121, 76] on button "1 . vertraue" at bounding box center [82, 76] width 164 height 37
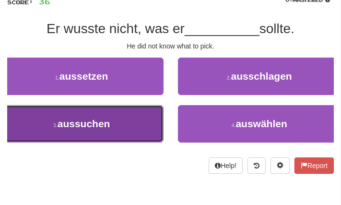
click at [126, 118] on button "3 . aussuchen" at bounding box center [82, 123] width 164 height 37
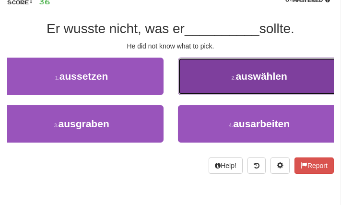
click at [249, 75] on span "auswählen" at bounding box center [261, 76] width 51 height 11
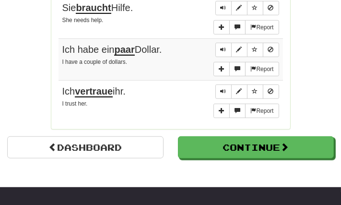
scroll to position [783, 0]
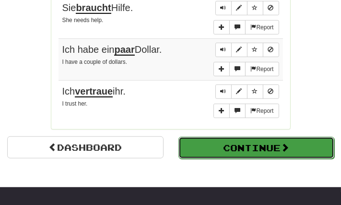
click at [204, 145] on button "Continue" at bounding box center [256, 148] width 156 height 22
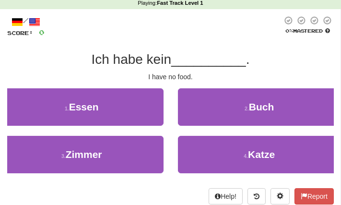
scroll to position [38, 0]
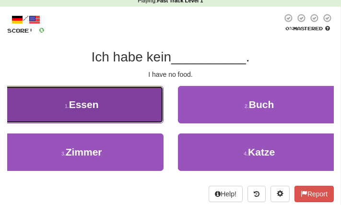
click at [124, 113] on button "1 . [GEOGRAPHIC_DATA]" at bounding box center [82, 104] width 164 height 37
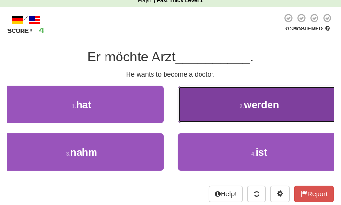
click at [203, 112] on button "2 . werden" at bounding box center [260, 104] width 164 height 37
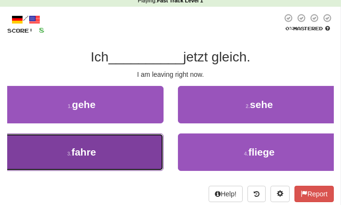
click at [139, 146] on button "3 . fahre" at bounding box center [82, 151] width 164 height 37
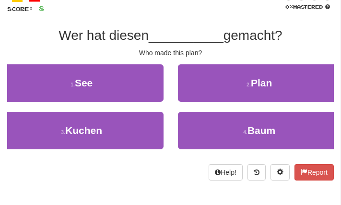
scroll to position [59, 0]
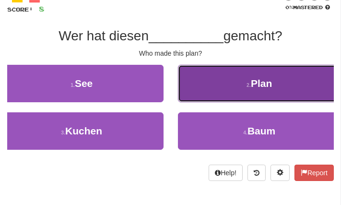
click at [212, 86] on button "2 . Plan" at bounding box center [260, 83] width 164 height 37
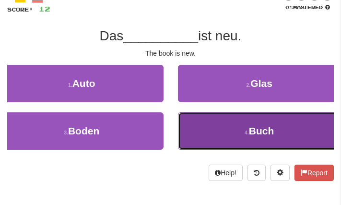
click at [213, 130] on button "4 . Buch" at bounding box center [260, 130] width 164 height 37
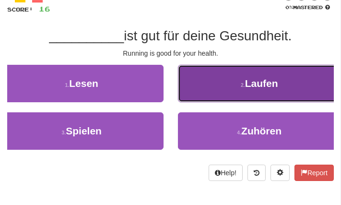
click at [217, 65] on button "2 . Laufen" at bounding box center [260, 83] width 164 height 37
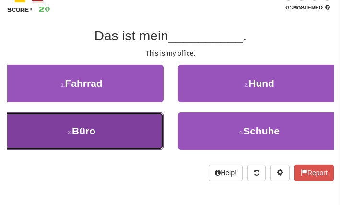
click at [133, 124] on button "3 . Büro" at bounding box center [82, 130] width 164 height 37
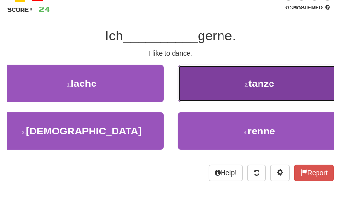
click at [213, 81] on button "2 . tanze" at bounding box center [260, 83] width 164 height 37
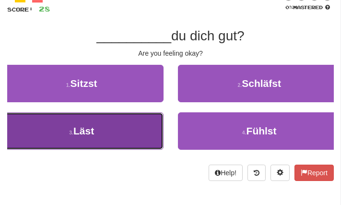
click at [127, 135] on button "3 . Läst" at bounding box center [82, 130] width 164 height 37
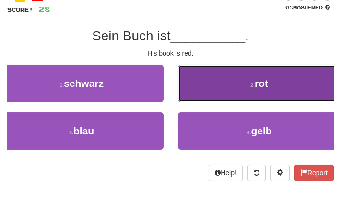
click at [208, 91] on button "2 . rot" at bounding box center [260, 83] width 164 height 37
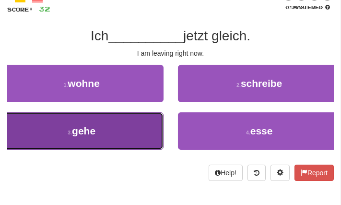
click at [133, 135] on button "3 . gehe" at bounding box center [82, 130] width 164 height 37
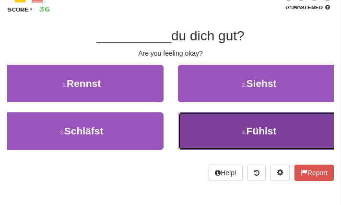
click at [224, 148] on button "4 . Fühlst" at bounding box center [260, 130] width 164 height 37
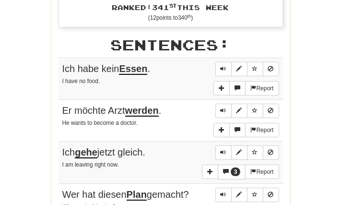
scroll to position [420, 0]
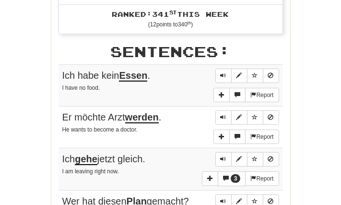
click at [307, 83] on div "Round Results Stats: Score: + 40 Time: 0 : 56 New: 10 Review: 0 Correct: 10 Inc…" at bounding box center [170, 97] width 327 height 806
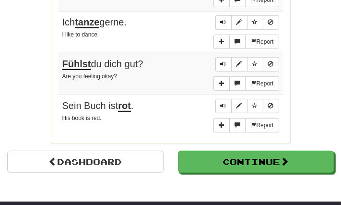
scroll to position [770, 0]
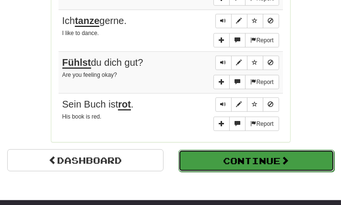
click at [199, 155] on button "Continue" at bounding box center [256, 161] width 156 height 22
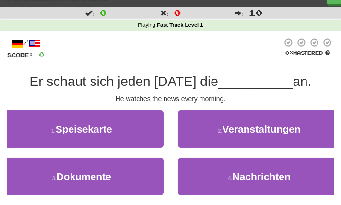
scroll to position [16, 0]
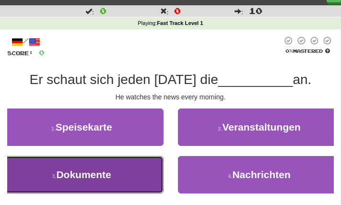
click at [147, 167] on button "3 . Dokumente" at bounding box center [82, 174] width 164 height 37
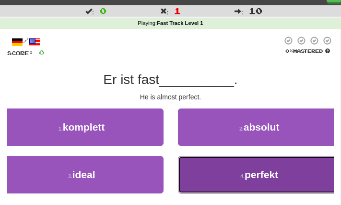
click at [199, 183] on button "4 . perfekt" at bounding box center [260, 174] width 164 height 37
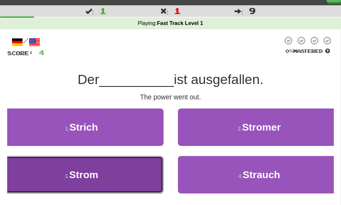
click at [151, 174] on button "3 . Strom" at bounding box center [82, 174] width 164 height 37
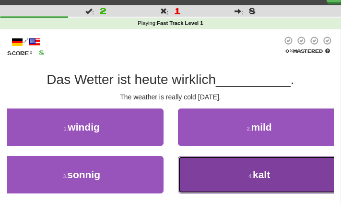
click at [213, 171] on button "4 . kalt" at bounding box center [260, 174] width 164 height 37
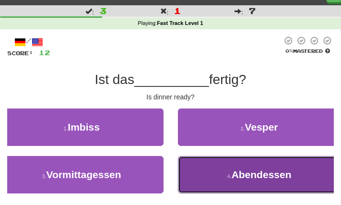
click at [214, 183] on button "4 . Abendessen" at bounding box center [260, 174] width 164 height 37
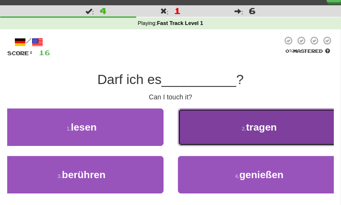
click at [231, 143] on button "2 . tragen" at bounding box center [260, 126] width 164 height 37
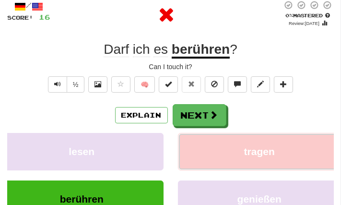
scroll to position [52, 0]
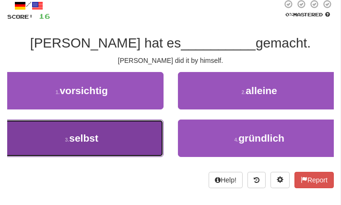
click at [142, 136] on button "3 . selbst" at bounding box center [82, 137] width 164 height 37
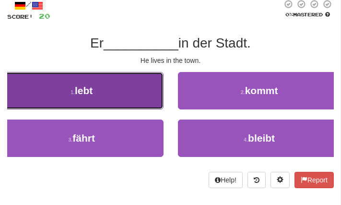
click at [130, 92] on button "1 . lebt" at bounding box center [82, 90] width 164 height 37
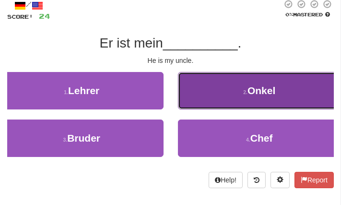
click at [247, 92] on small "2 ." at bounding box center [245, 92] width 4 height 6
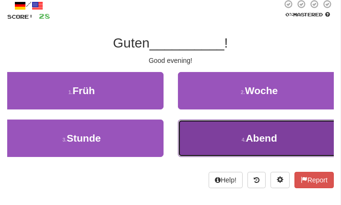
click at [230, 143] on button "4 . Abend" at bounding box center [260, 137] width 164 height 37
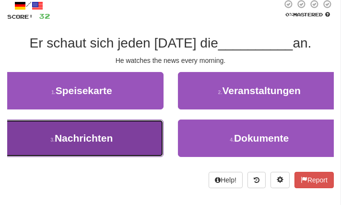
click at [150, 123] on button "3 . Nachrichten" at bounding box center [82, 137] width 164 height 37
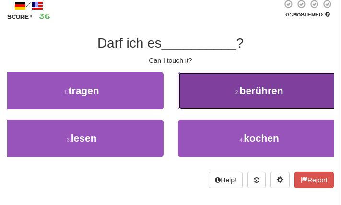
click at [210, 106] on button "2 . berühren" at bounding box center [260, 90] width 164 height 37
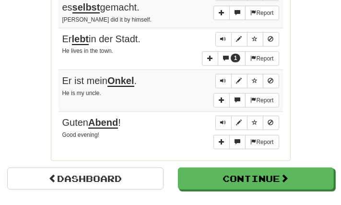
scroll to position [758, 0]
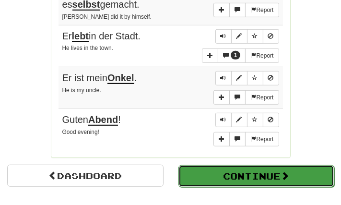
click at [185, 172] on button "Continue" at bounding box center [256, 176] width 156 height 22
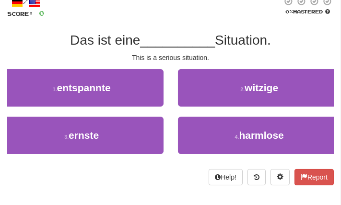
scroll to position [58, 0]
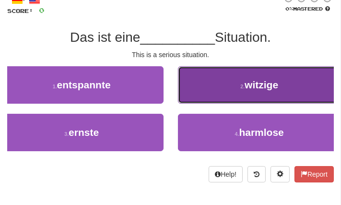
click at [183, 72] on button "2 . witzige" at bounding box center [260, 84] width 164 height 37
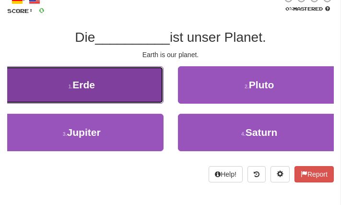
click at [153, 91] on button "1 . Erde" at bounding box center [82, 84] width 164 height 37
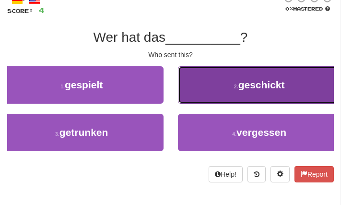
click at [199, 95] on button "2 . geschickt" at bounding box center [260, 84] width 164 height 37
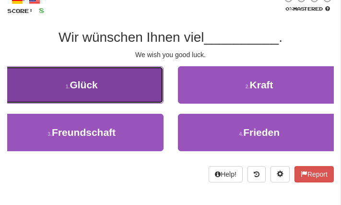
click at [140, 91] on button "1 . Glück" at bounding box center [82, 84] width 164 height 37
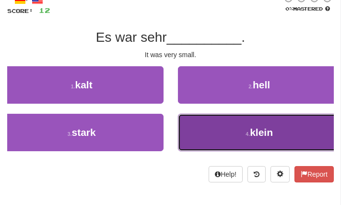
click at [189, 131] on button "4 . klein" at bounding box center [260, 132] width 164 height 37
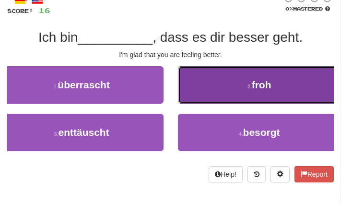
click at [199, 102] on button "2 . froh" at bounding box center [260, 84] width 164 height 37
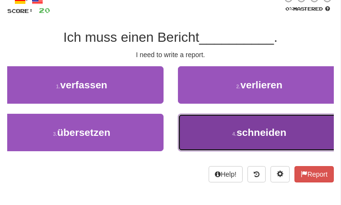
click at [216, 130] on button "4 . schneiden" at bounding box center [260, 132] width 164 height 37
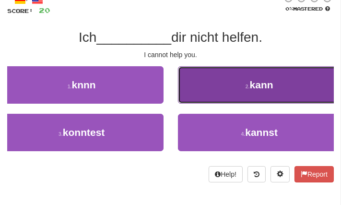
click at [207, 103] on button "2 . kann" at bounding box center [260, 84] width 164 height 37
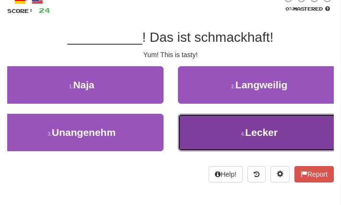
click at [210, 119] on button "4 . Lecker" at bounding box center [260, 132] width 164 height 37
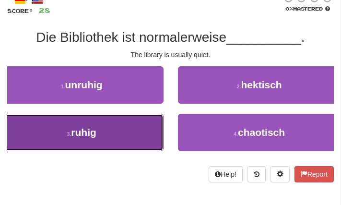
click at [125, 143] on button "3 . ruhig" at bounding box center [82, 132] width 164 height 37
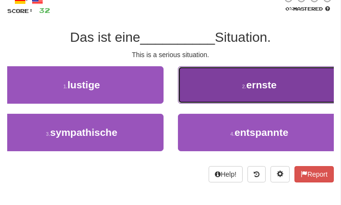
click at [238, 66] on button "2 . ernste" at bounding box center [260, 84] width 164 height 37
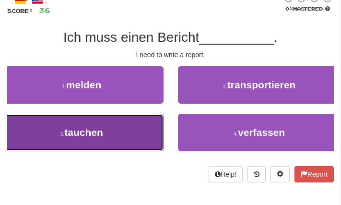
click at [127, 130] on button "3 . tauchen" at bounding box center [82, 132] width 164 height 37
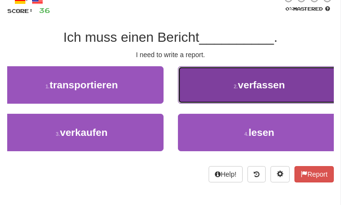
click at [264, 72] on button "2 . verfassen" at bounding box center [260, 84] width 164 height 37
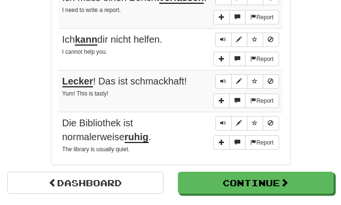
scroll to position [754, 0]
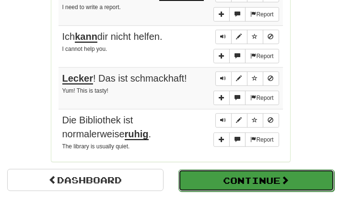
click at [206, 182] on button "Continue" at bounding box center [256, 180] width 156 height 22
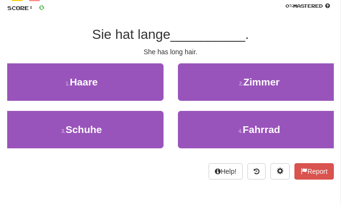
scroll to position [59, 0]
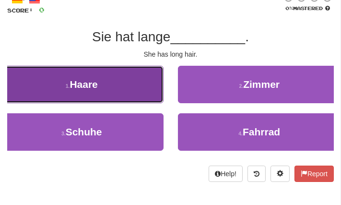
click at [98, 76] on button "1 . Haare" at bounding box center [82, 84] width 164 height 37
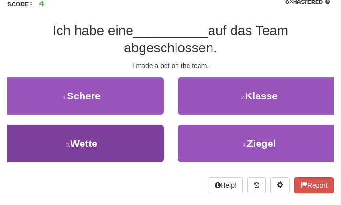
scroll to position [68, 0]
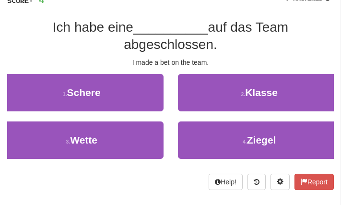
click at [109, 111] on div "1 . Schere" at bounding box center [82, 97] width 178 height 47
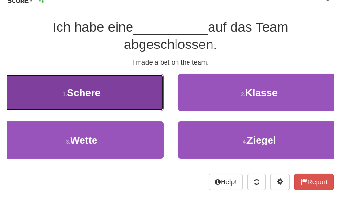
click at [112, 105] on button "1 . Schere" at bounding box center [82, 92] width 164 height 37
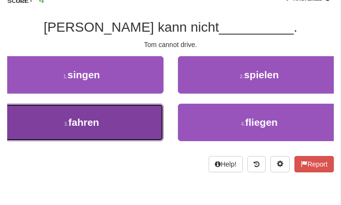
click at [92, 120] on span "fahren" at bounding box center [84, 122] width 31 height 11
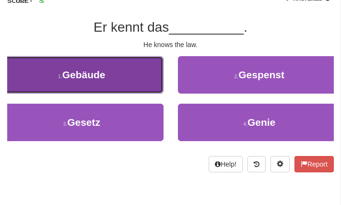
click at [111, 60] on button "1 . Gebäude" at bounding box center [82, 74] width 164 height 37
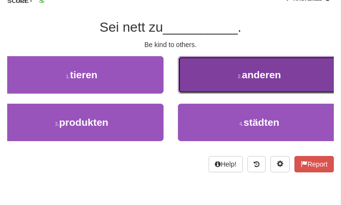
click at [179, 76] on button "2 . anderen" at bounding box center [260, 74] width 164 height 37
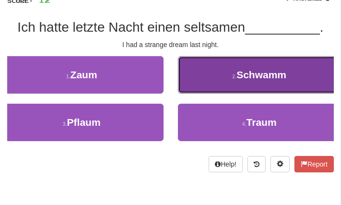
click at [209, 85] on button "2 . Schwamm" at bounding box center [260, 74] width 164 height 37
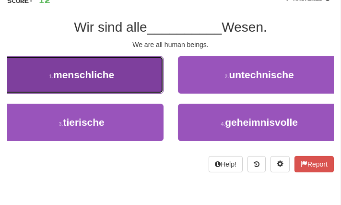
click at [151, 87] on button "1 . menschliche" at bounding box center [82, 74] width 164 height 37
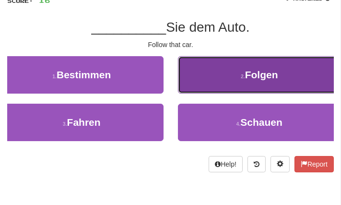
click at [218, 73] on button "2 . Folgen" at bounding box center [260, 74] width 164 height 37
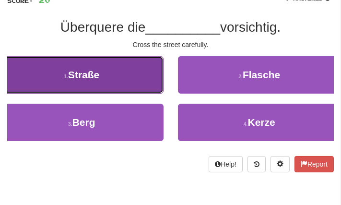
click at [150, 73] on button "1 . Straße" at bounding box center [82, 74] width 164 height 37
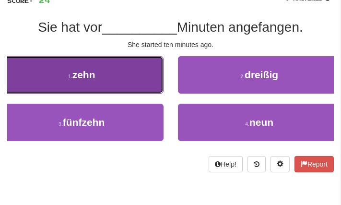
click at [146, 82] on button "1 . zehn" at bounding box center [82, 74] width 164 height 37
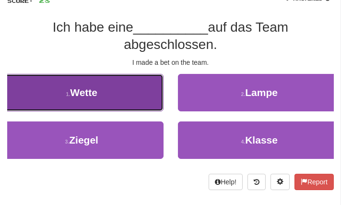
click at [142, 110] on button "1 . Wette" at bounding box center [82, 92] width 164 height 37
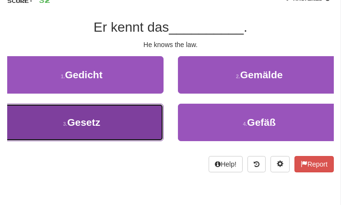
click at [143, 118] on button "3 . Gesetz" at bounding box center [82, 122] width 164 height 37
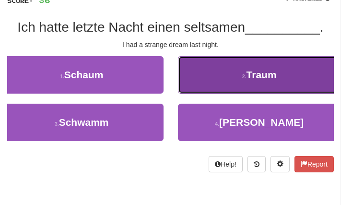
click at [201, 92] on button "2 . Traum" at bounding box center [260, 74] width 164 height 37
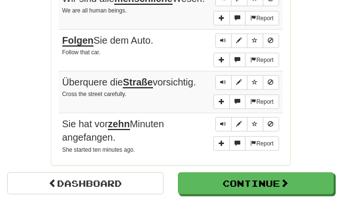
scroll to position [759, 0]
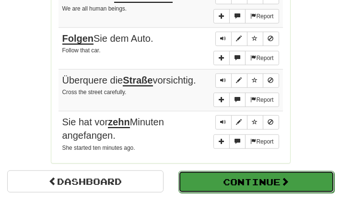
click at [185, 177] on button "Continue" at bounding box center [256, 182] width 156 height 22
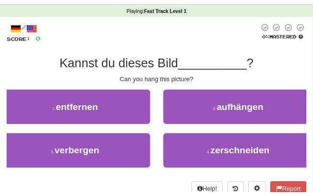
scroll to position [32, 0]
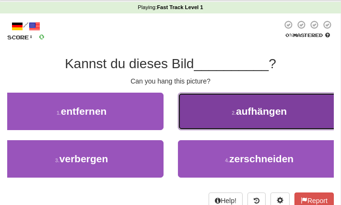
click at [235, 110] on small "2 ." at bounding box center [234, 113] width 4 height 6
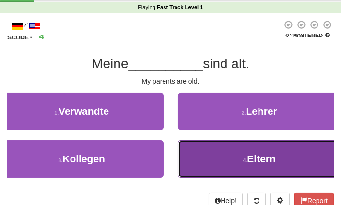
click at [227, 163] on button "4 . Eltern" at bounding box center [260, 158] width 164 height 37
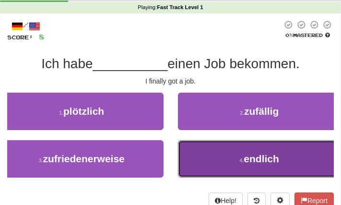
click at [277, 158] on span "endlich" at bounding box center [261, 158] width 35 height 11
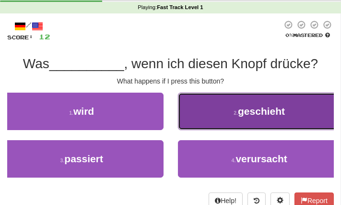
click at [236, 100] on button "2 . geschieht" at bounding box center [260, 111] width 164 height 37
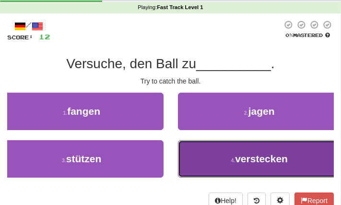
click at [260, 176] on button "4 . verstecken" at bounding box center [260, 158] width 164 height 37
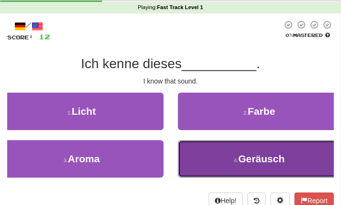
click at [247, 153] on span "Geräusch" at bounding box center [261, 158] width 47 height 11
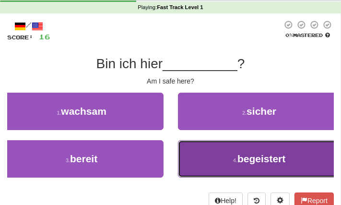
click at [227, 157] on button "4 . begeistert" at bounding box center [260, 158] width 164 height 37
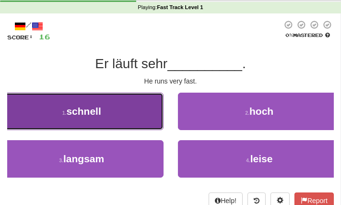
click at [106, 106] on button "1 . schnell" at bounding box center [82, 111] width 164 height 37
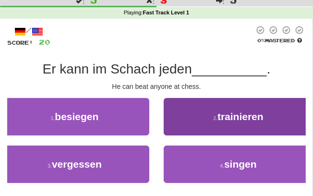
scroll to position [28, 0]
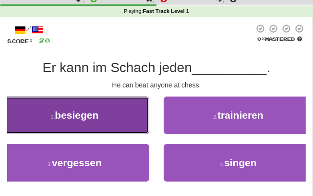
click at [119, 120] on button "1 . besiegen" at bounding box center [74, 114] width 149 height 37
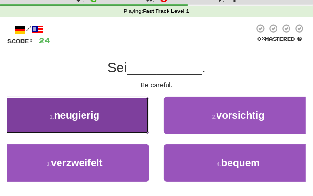
click at [128, 123] on button "1 . neugierig" at bounding box center [74, 114] width 149 height 37
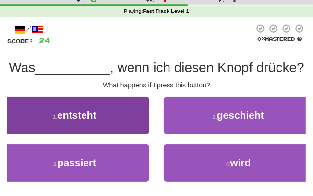
scroll to position [46, 0]
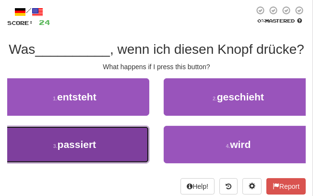
click at [120, 146] on button "3 . passiert" at bounding box center [74, 144] width 149 height 37
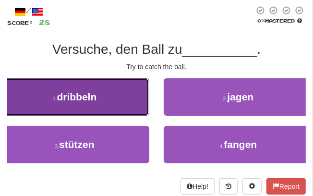
click at [108, 103] on button "1 . dribbeln" at bounding box center [74, 96] width 149 height 37
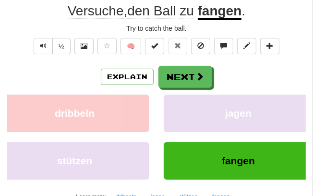
scroll to position [84, 0]
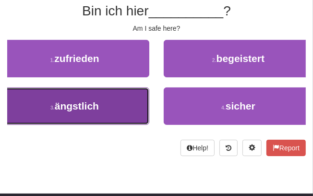
click at [141, 101] on button "3 . ängstlich" at bounding box center [74, 105] width 149 height 37
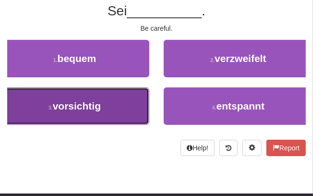
click at [145, 101] on button "3 . vorsichtig" at bounding box center [74, 105] width 149 height 37
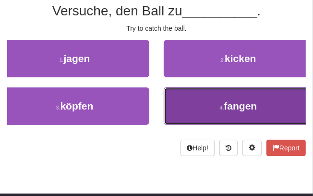
click at [175, 102] on button "4 . fangen" at bounding box center [238, 105] width 149 height 37
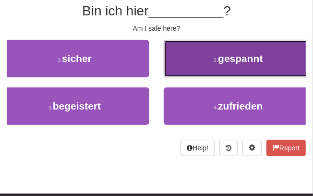
click at [190, 71] on button "2 . gespannt" at bounding box center [238, 58] width 149 height 37
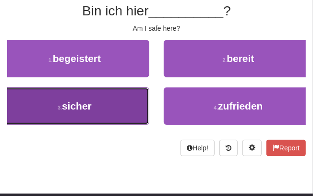
click at [127, 105] on button "3 . sicher" at bounding box center [74, 105] width 149 height 37
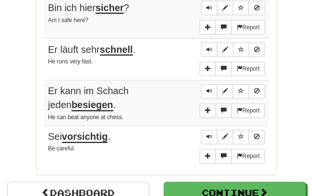
scroll to position [747, 0]
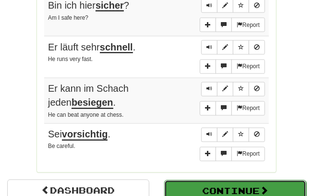
click at [235, 188] on button "Continue" at bounding box center [235, 191] width 142 height 22
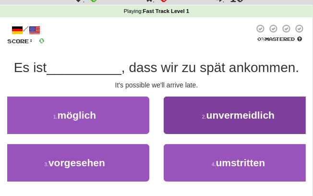
scroll to position [28, 0]
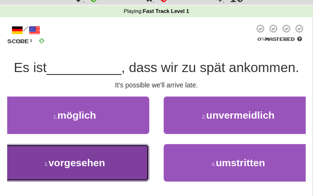
click at [124, 147] on button "3 . vorgesehen" at bounding box center [74, 162] width 149 height 37
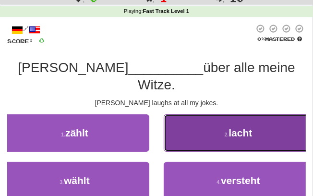
click at [244, 127] on span "lacht" at bounding box center [240, 132] width 24 height 11
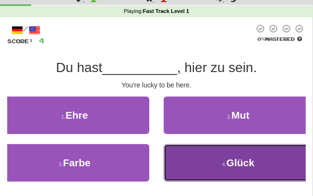
click at [234, 152] on button "4 . Glück" at bounding box center [238, 162] width 149 height 37
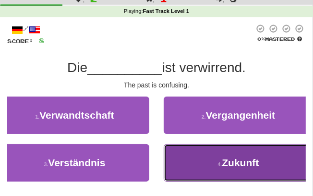
click at [231, 164] on span "Zukunft" at bounding box center [240, 162] width 37 height 11
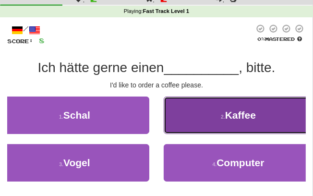
click at [213, 118] on button "2 . Kaffee" at bounding box center [238, 114] width 149 height 37
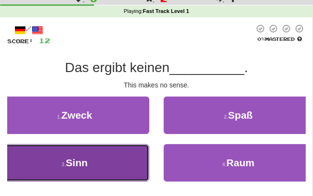
click at [126, 164] on button "3 . Sinn" at bounding box center [74, 162] width 149 height 37
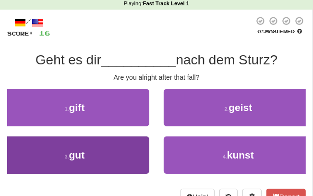
scroll to position [39, 0]
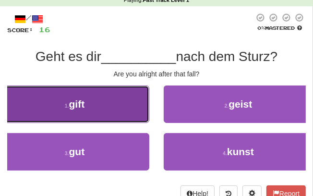
click at [107, 104] on button "1 . gift" at bounding box center [74, 103] width 149 height 37
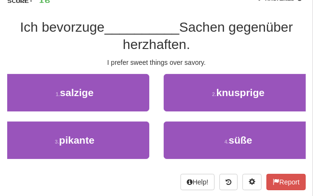
scroll to position [68, 0]
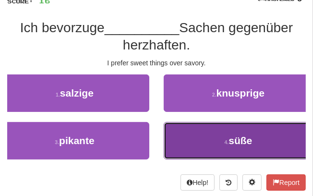
click at [185, 145] on button "4 . süße" at bounding box center [238, 140] width 149 height 37
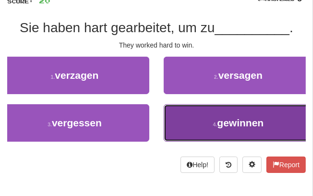
click at [203, 109] on button "4 . gewinnen" at bounding box center [238, 122] width 149 height 37
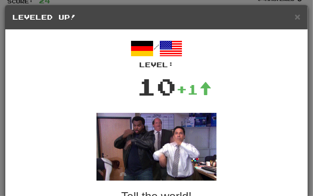
scroll to position [67, 0]
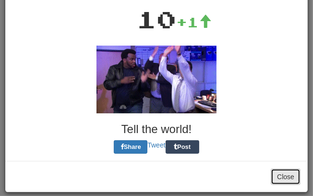
click at [271, 170] on button "Close" at bounding box center [286, 176] width 30 height 16
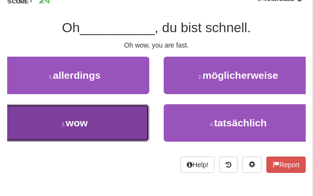
click at [128, 123] on button "3 . wow" at bounding box center [74, 122] width 149 height 37
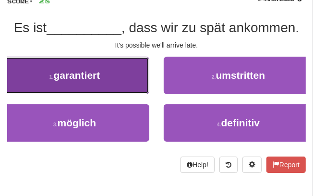
click at [118, 85] on button "1 . garantiert" at bounding box center [74, 75] width 149 height 37
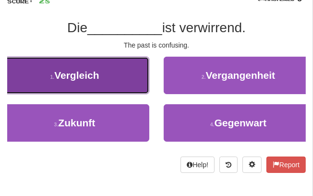
click at [121, 87] on button "1 . Vergleich" at bounding box center [74, 75] width 149 height 37
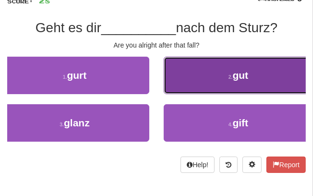
click at [197, 81] on button "2 . gut" at bounding box center [238, 75] width 149 height 37
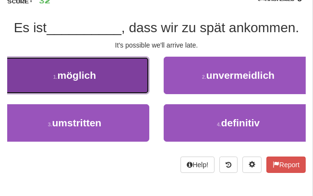
click at [130, 93] on button "1 . möglich" at bounding box center [74, 75] width 149 height 37
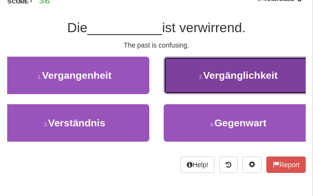
click at [179, 74] on button "2 . Vergänglichkeit" at bounding box center [238, 75] width 149 height 37
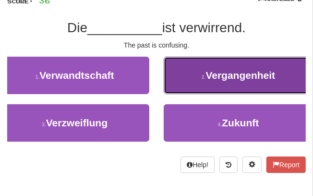
click at [181, 77] on button "2 . Vergangenheit" at bounding box center [238, 75] width 149 height 37
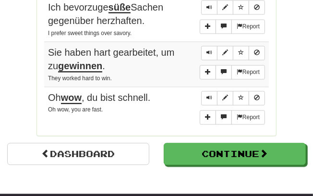
scroll to position [788, 0]
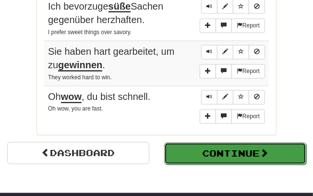
click at [226, 142] on button "Continue" at bounding box center [235, 153] width 142 height 22
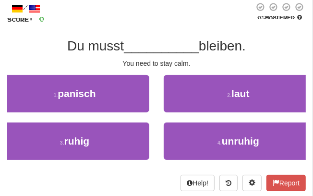
scroll to position [51, 0]
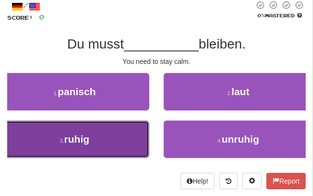
click at [74, 139] on span "ruhig" at bounding box center [76, 138] width 25 height 11
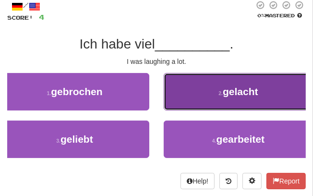
click at [227, 91] on span "gelacht" at bounding box center [240, 91] width 35 height 11
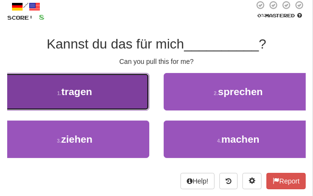
click at [142, 106] on button "1 . tragen" at bounding box center [74, 91] width 149 height 37
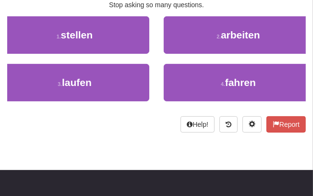
scroll to position [62, 0]
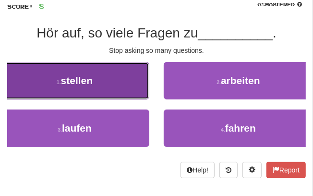
click at [104, 97] on button "1 . stellen" at bounding box center [74, 80] width 149 height 37
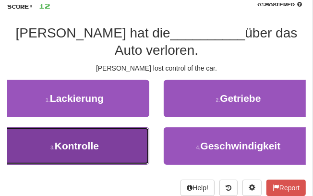
click at [94, 127] on button "3 . Kontrolle" at bounding box center [74, 145] width 149 height 37
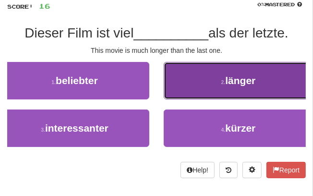
click at [198, 95] on button "2 . länger" at bounding box center [238, 80] width 149 height 37
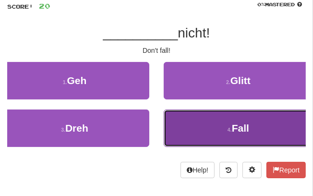
click at [200, 124] on button "4 . Fall" at bounding box center [238, 127] width 149 height 37
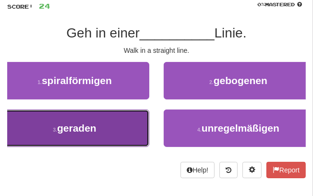
click at [114, 131] on button "3 . geraden" at bounding box center [74, 127] width 149 height 37
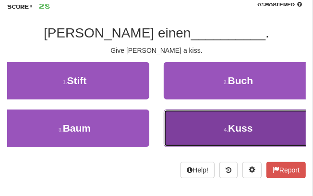
click at [204, 111] on button "4 . Kuss" at bounding box center [238, 127] width 149 height 37
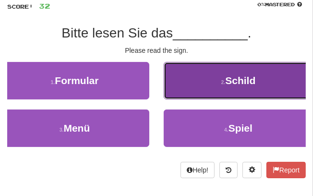
click at [206, 95] on button "2 . Schild" at bounding box center [238, 80] width 149 height 37
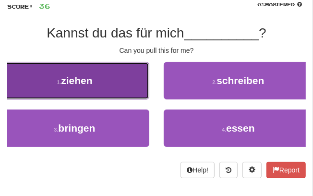
click at [129, 86] on button "1 . ziehen" at bounding box center [74, 80] width 149 height 37
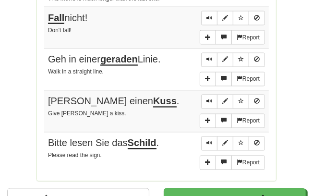
scroll to position [754, 0]
